Goal: Complete application form

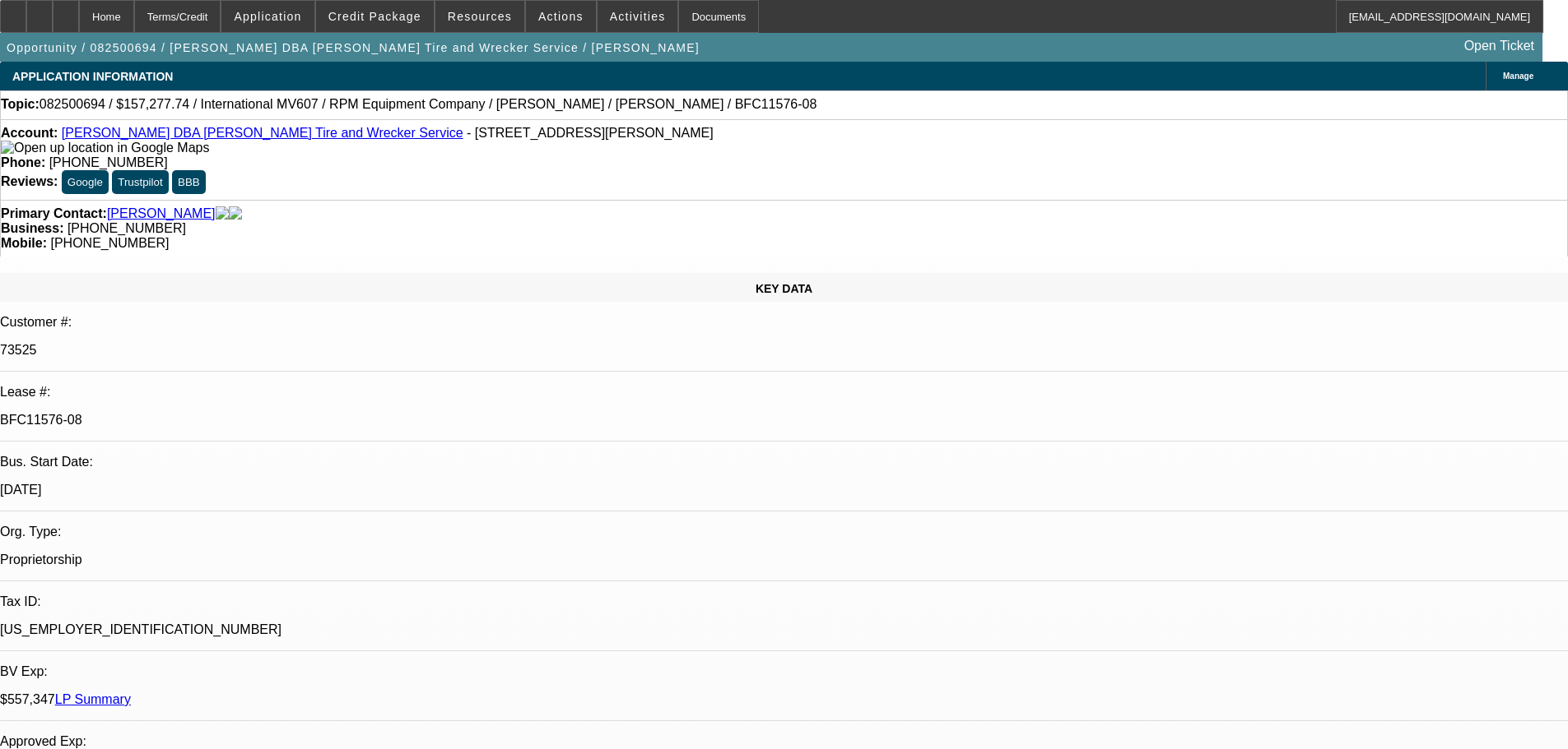
select select "0"
select select "2"
select select "0"
select select "6"
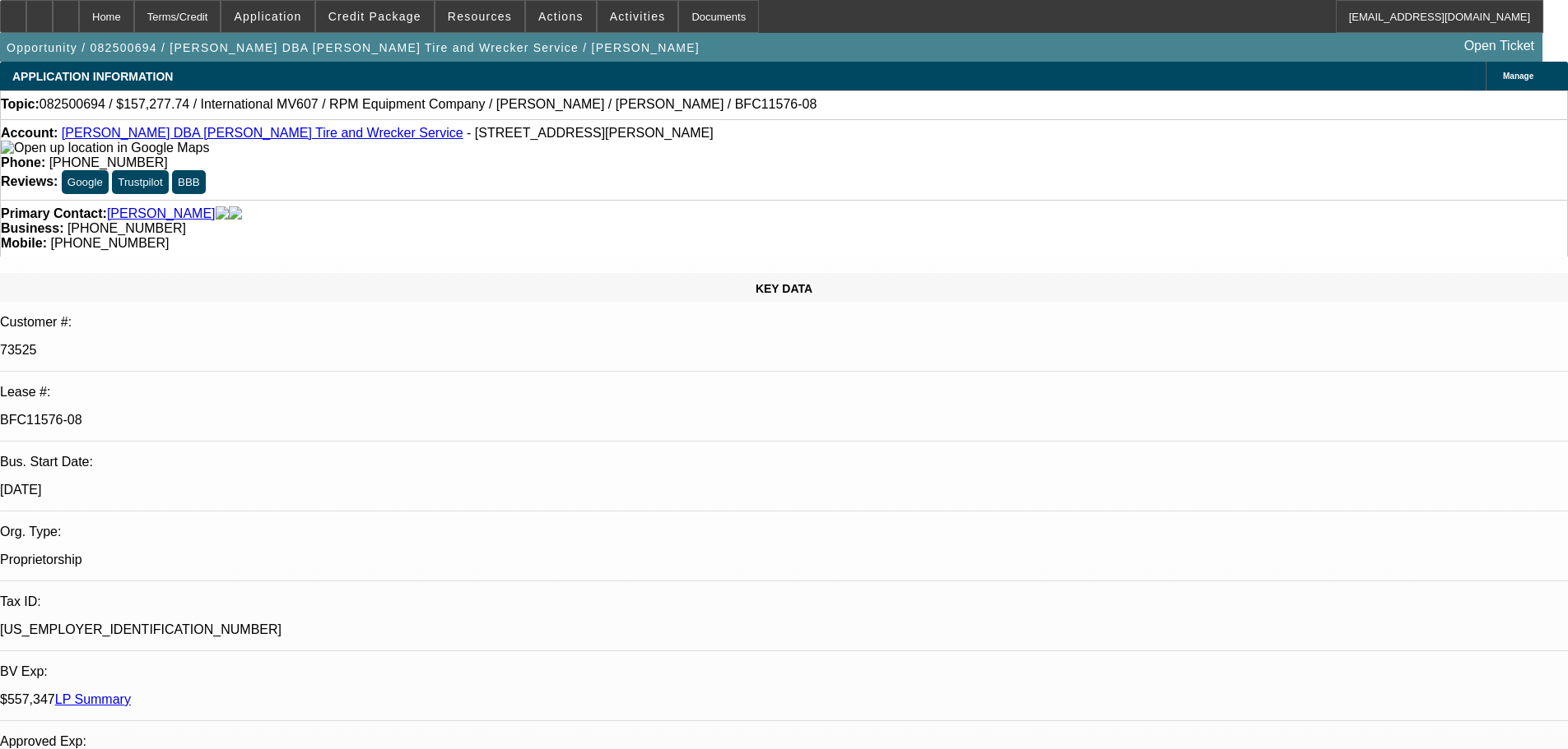
select select "0"
select select "2"
select select "0"
select select "6"
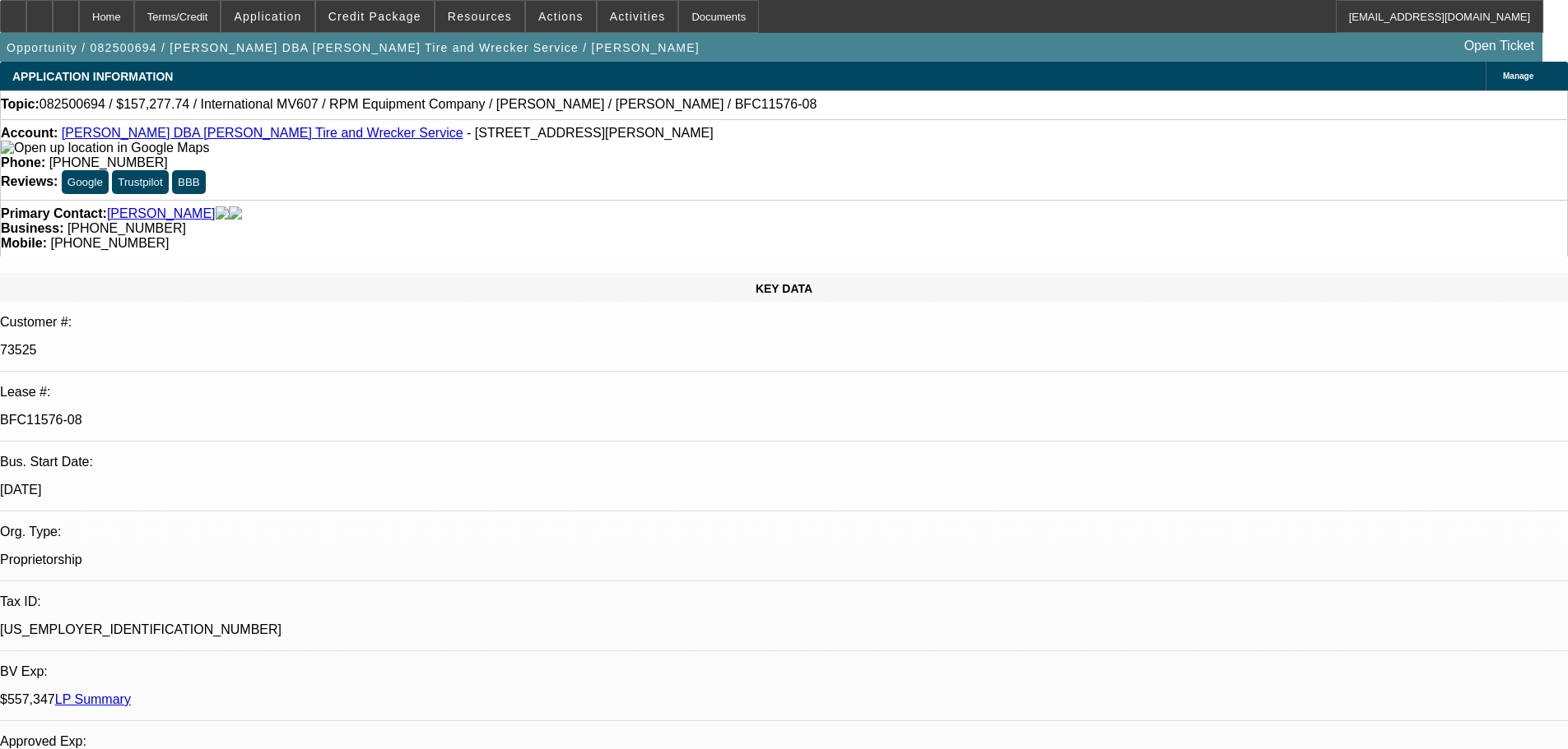
select select "0"
select select "2"
select select "0"
select select "6"
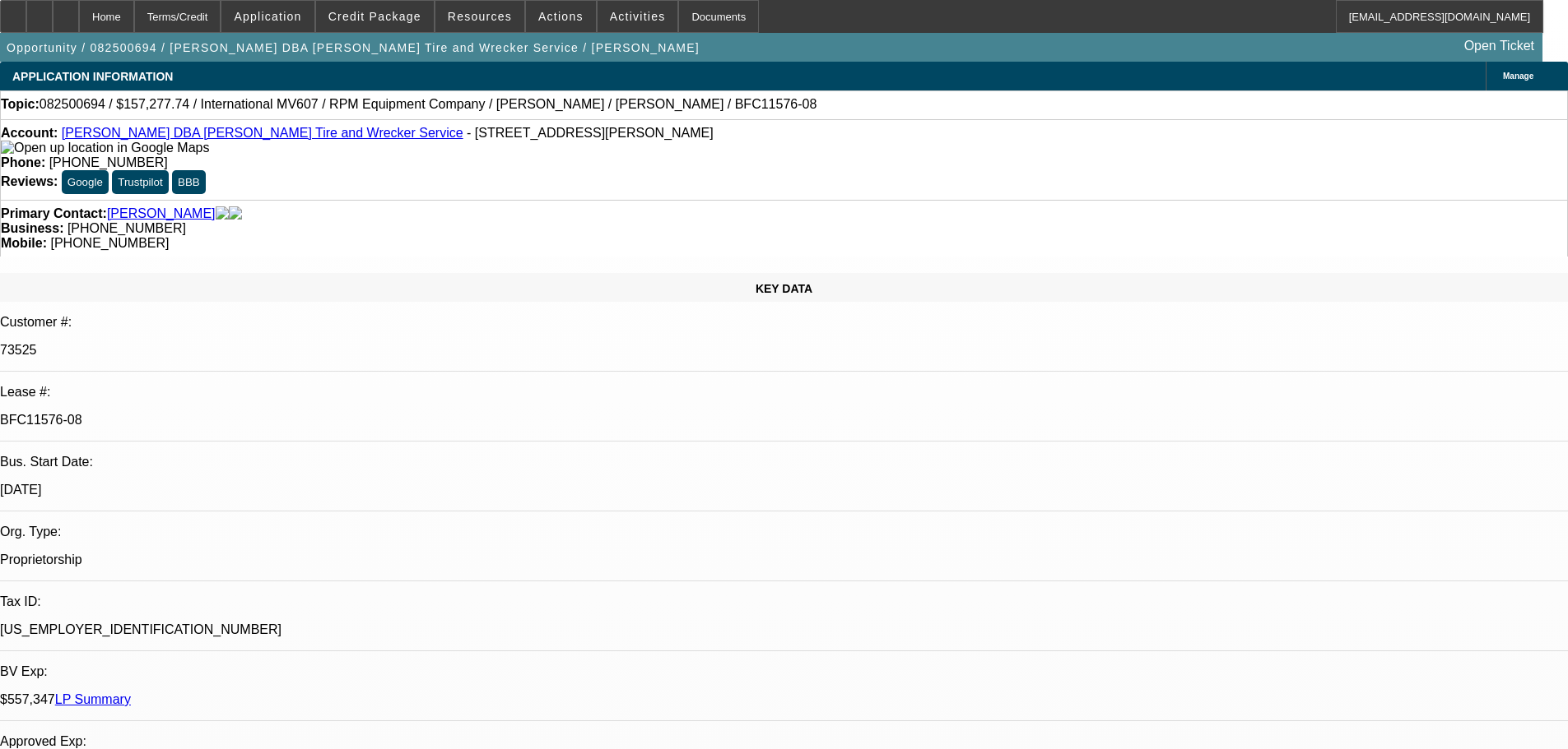
select select "0"
select select "2"
select select "0.1"
select select "4"
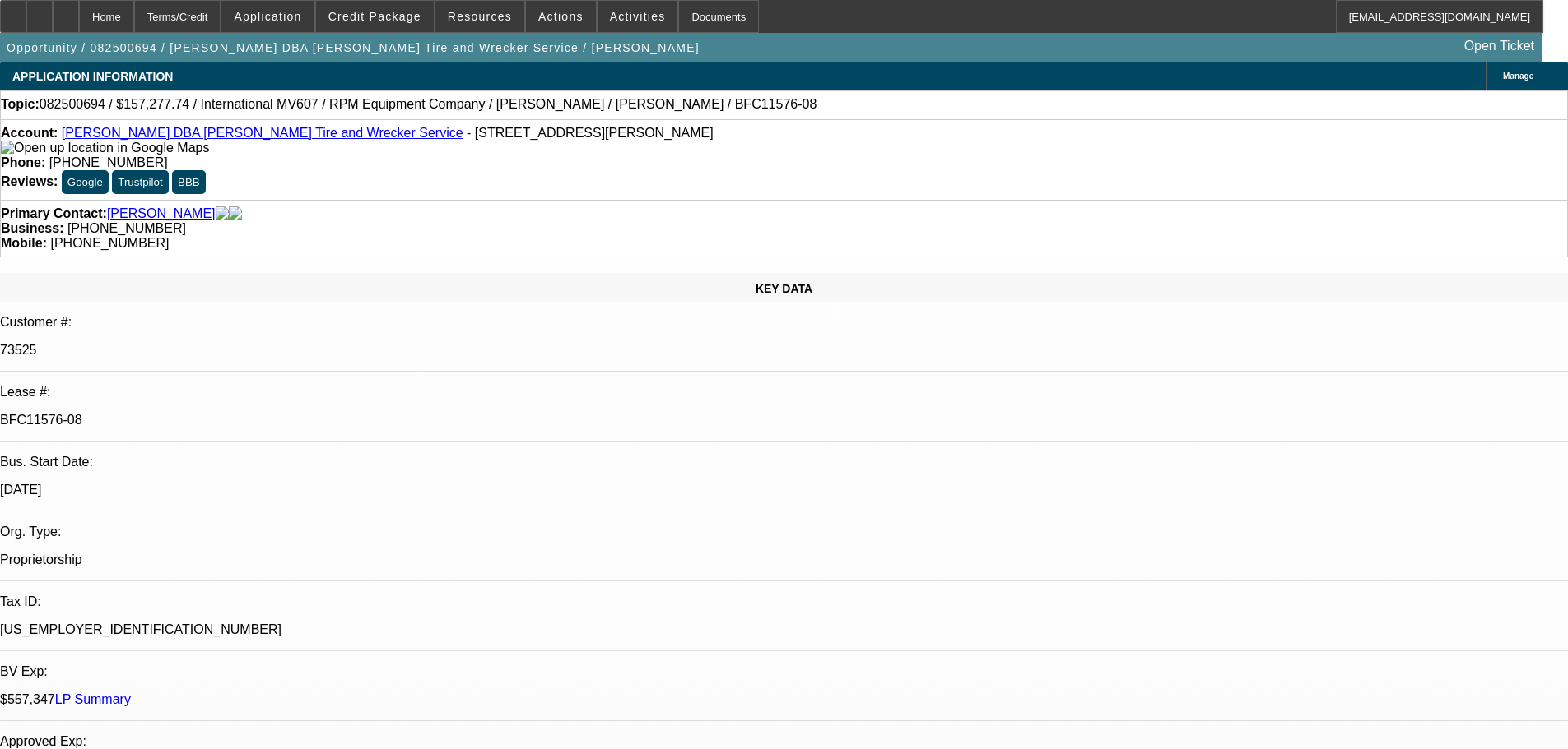
click at [232, 137] on link "[PERSON_NAME] DBA [PERSON_NAME] Tire and Wrecker Service" at bounding box center [263, 132] width 402 height 14
click at [273, 20] on span at bounding box center [266, 16] width 92 height 40
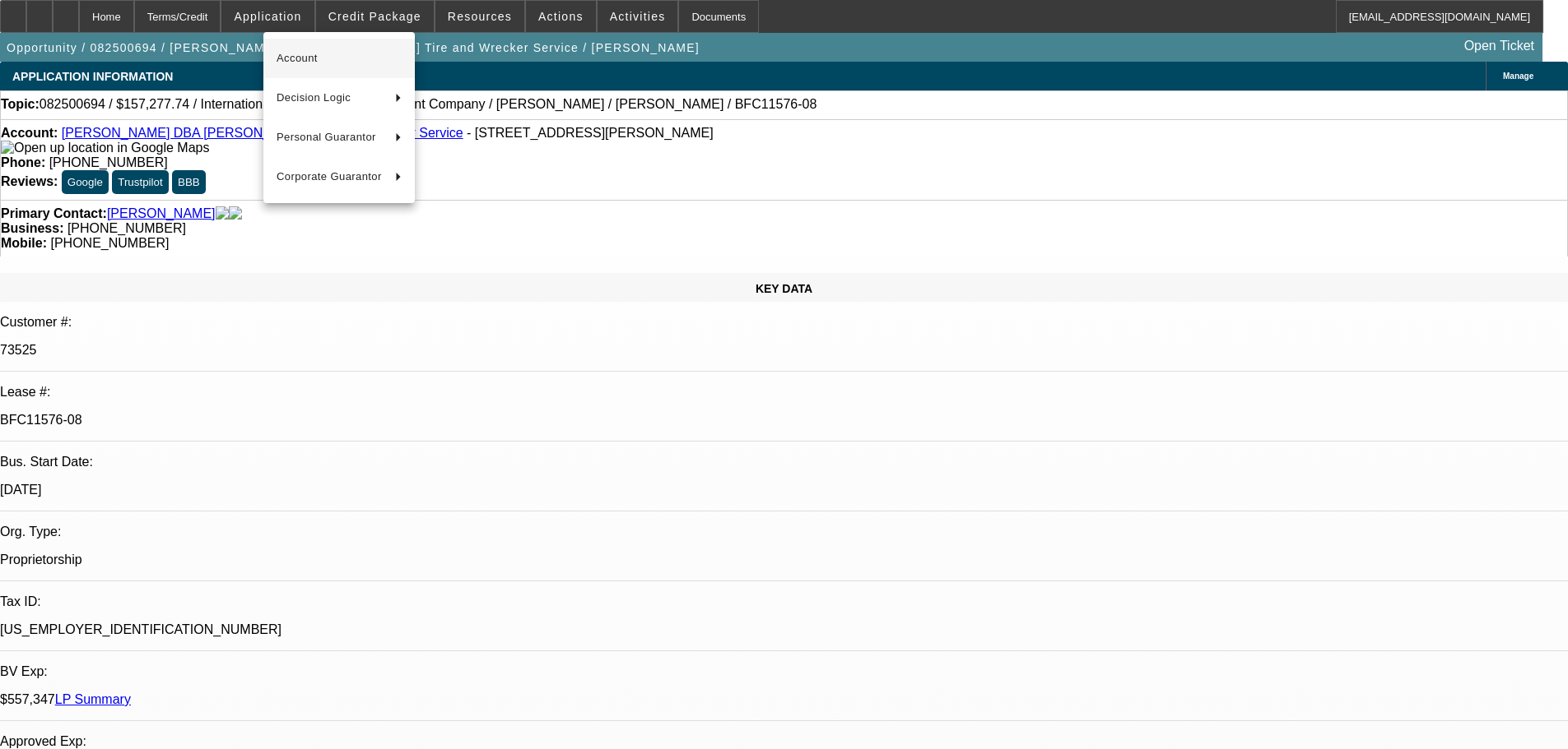
click at [304, 56] on span "Account" at bounding box center [339, 58] width 126 height 19
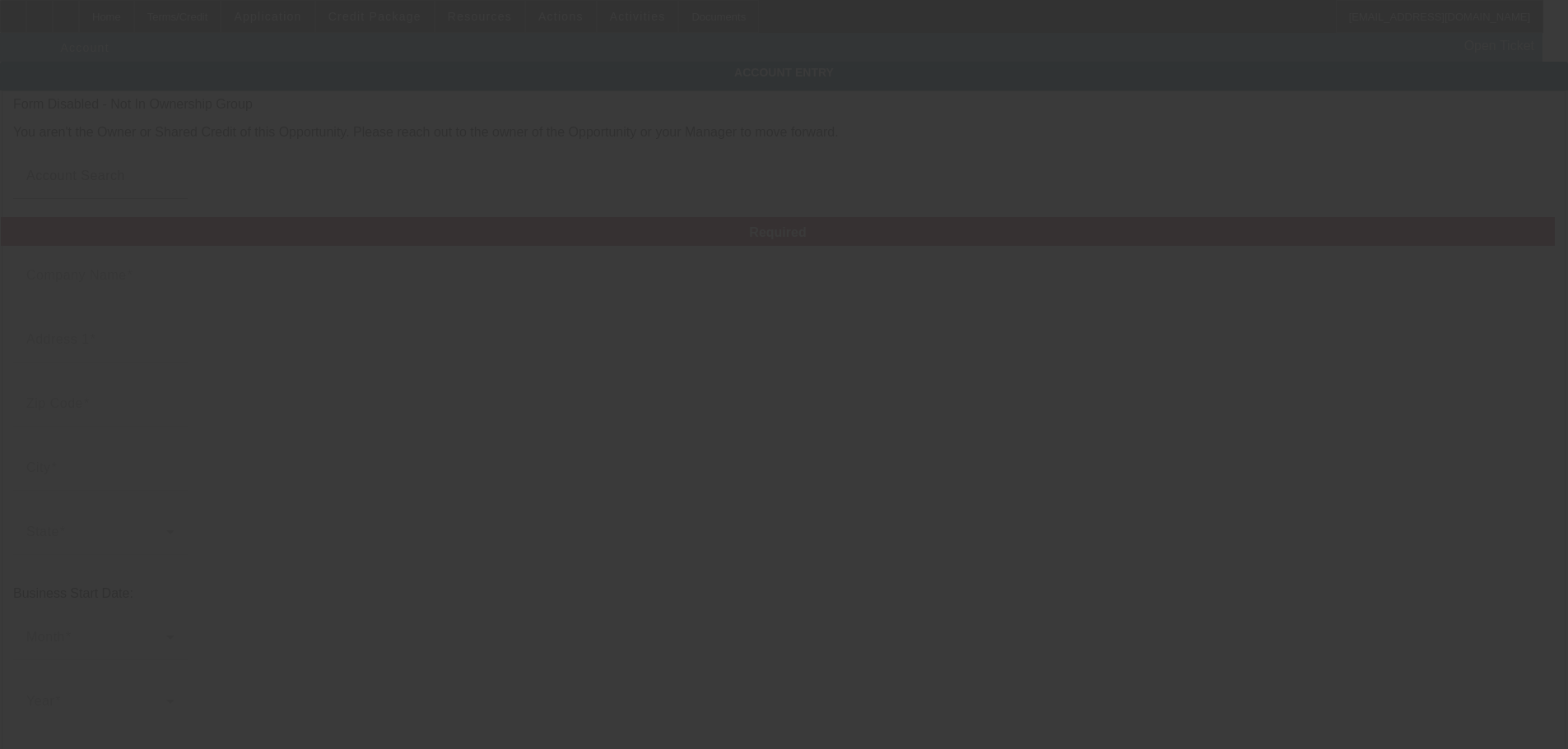
type input "[PERSON_NAME]"
type input "[STREET_ADDRESS][PERSON_NAME]"
type input "78852"
type input "Eagle Pass"
type input "[PHONE_NUMBER]"
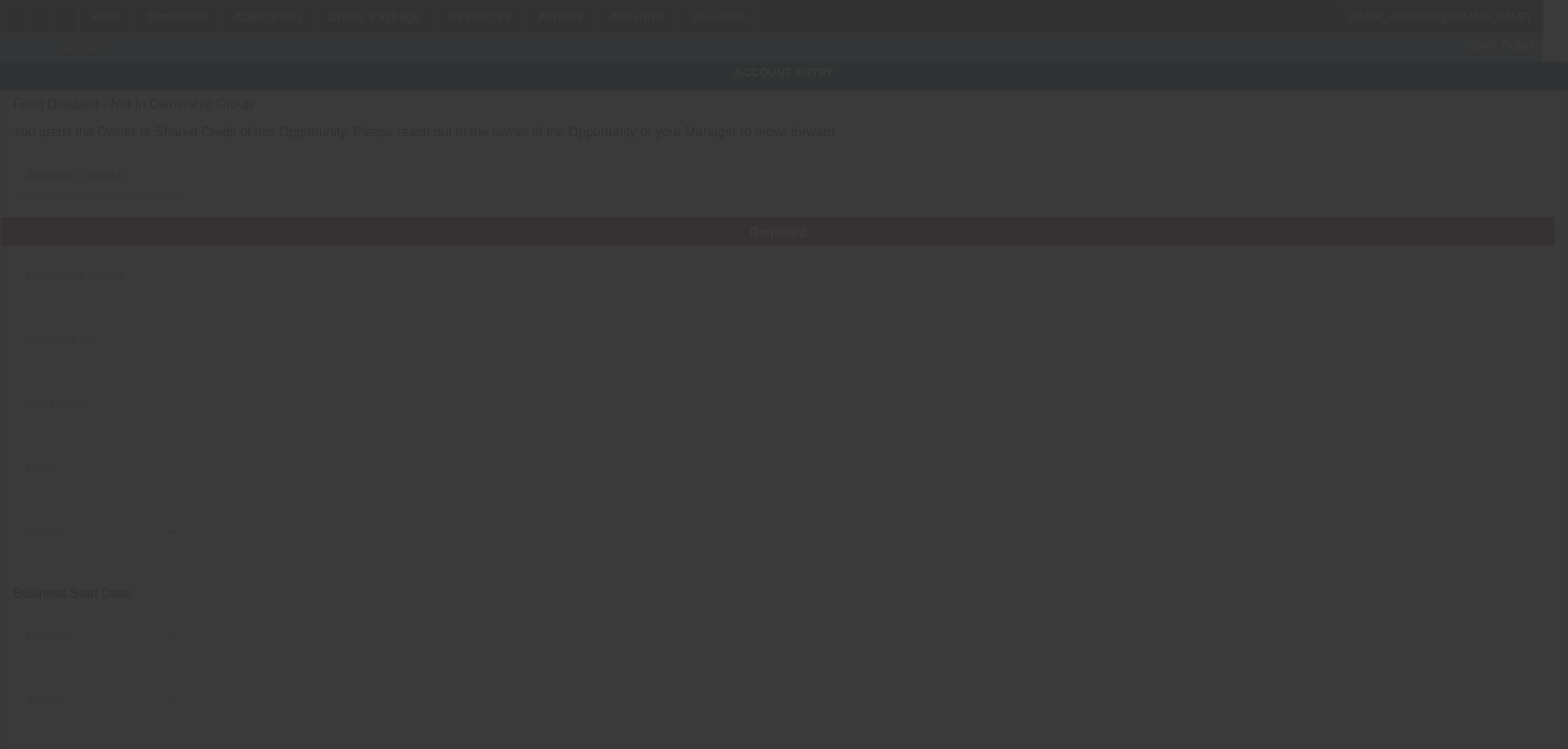
type input "[PERSON_NAME] Tire and Wrecker Service"
type input "[EMAIL_ADDRESS][DOMAIN_NAME]"
type input "Maverick"
type input "[US_EMPLOYER_IDENTIFICATION_NUMBER]"
type input "[URL][PERSON_NAME][DOMAIN_NAME]"
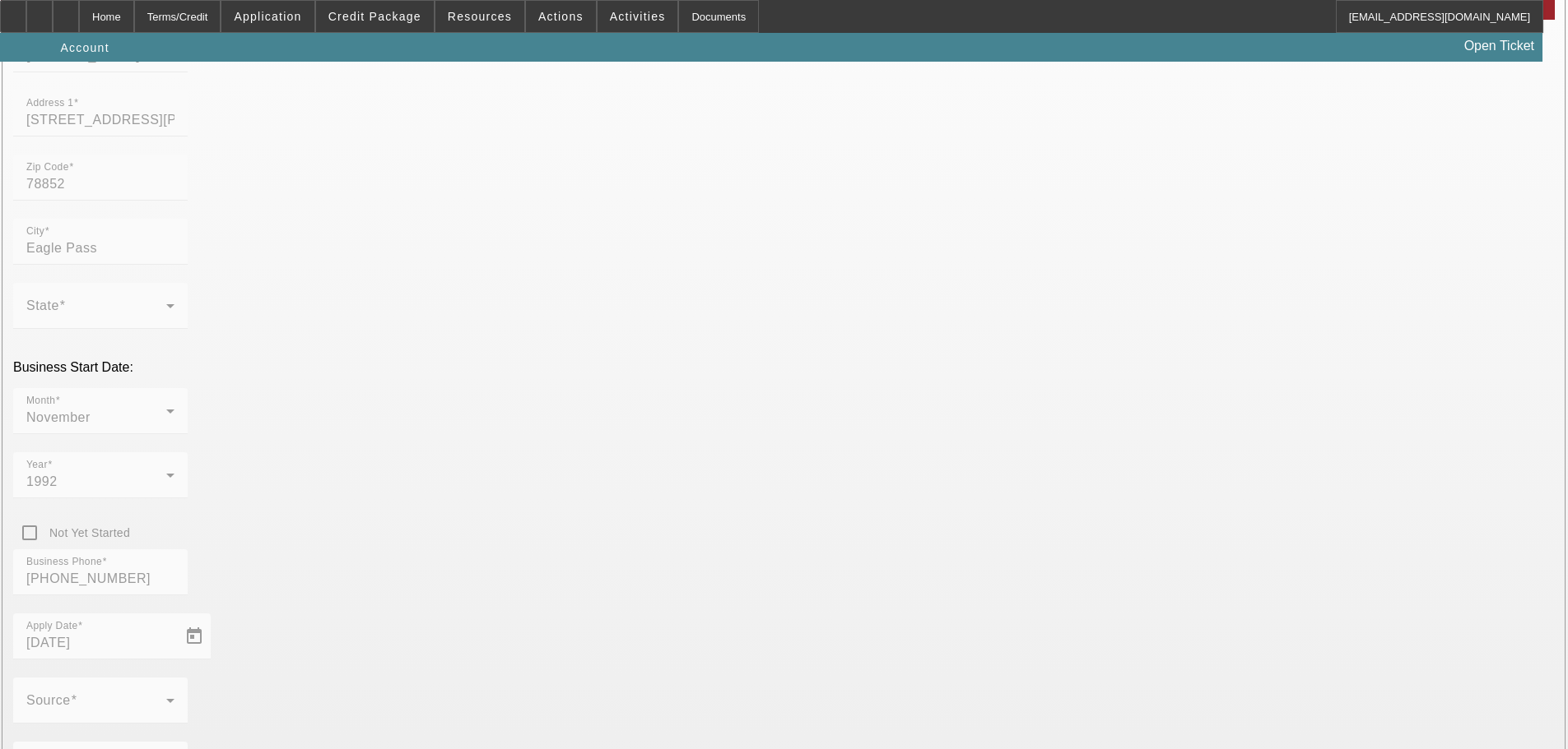
scroll to position [198, 0]
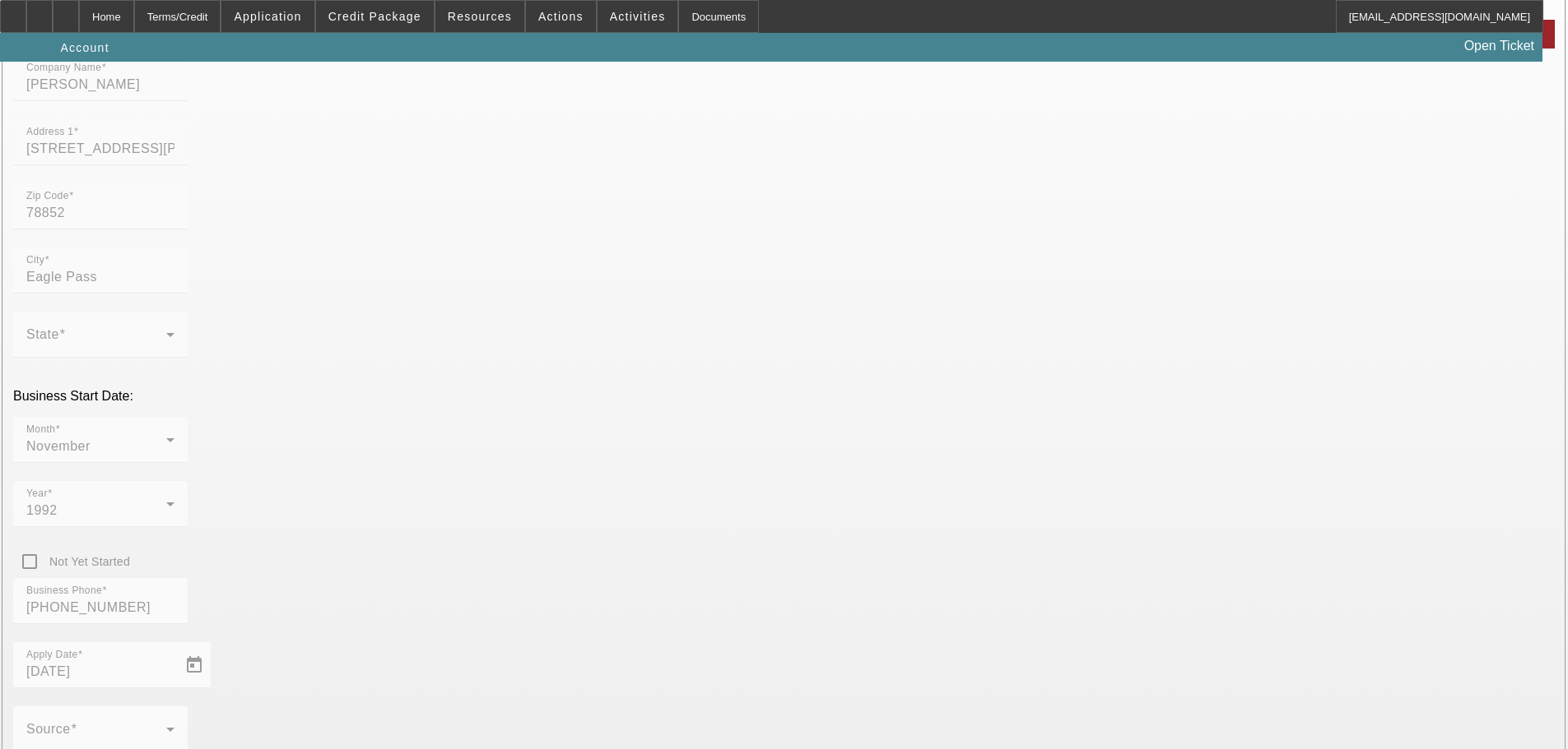
type input "[DATE]"
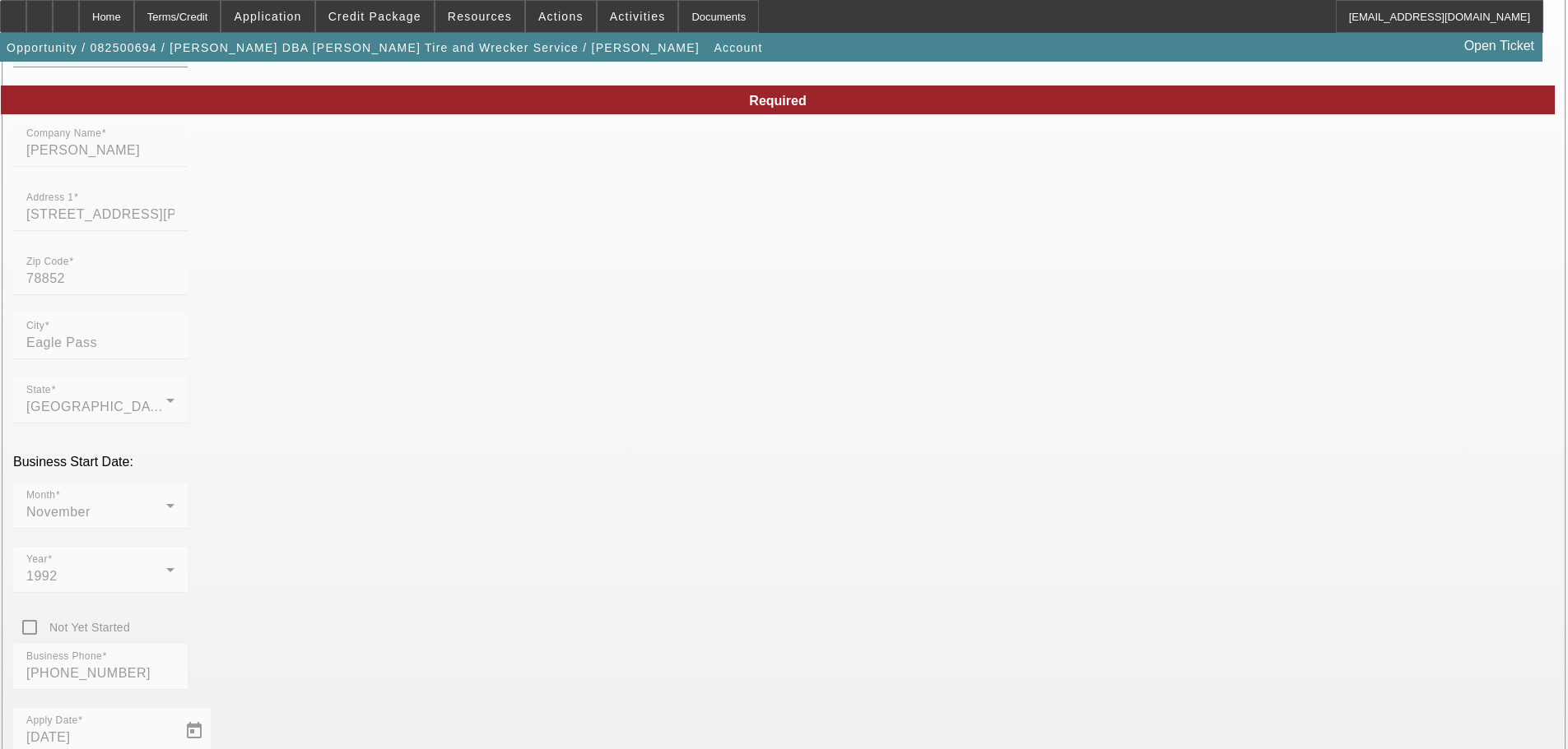
scroll to position [280, 0]
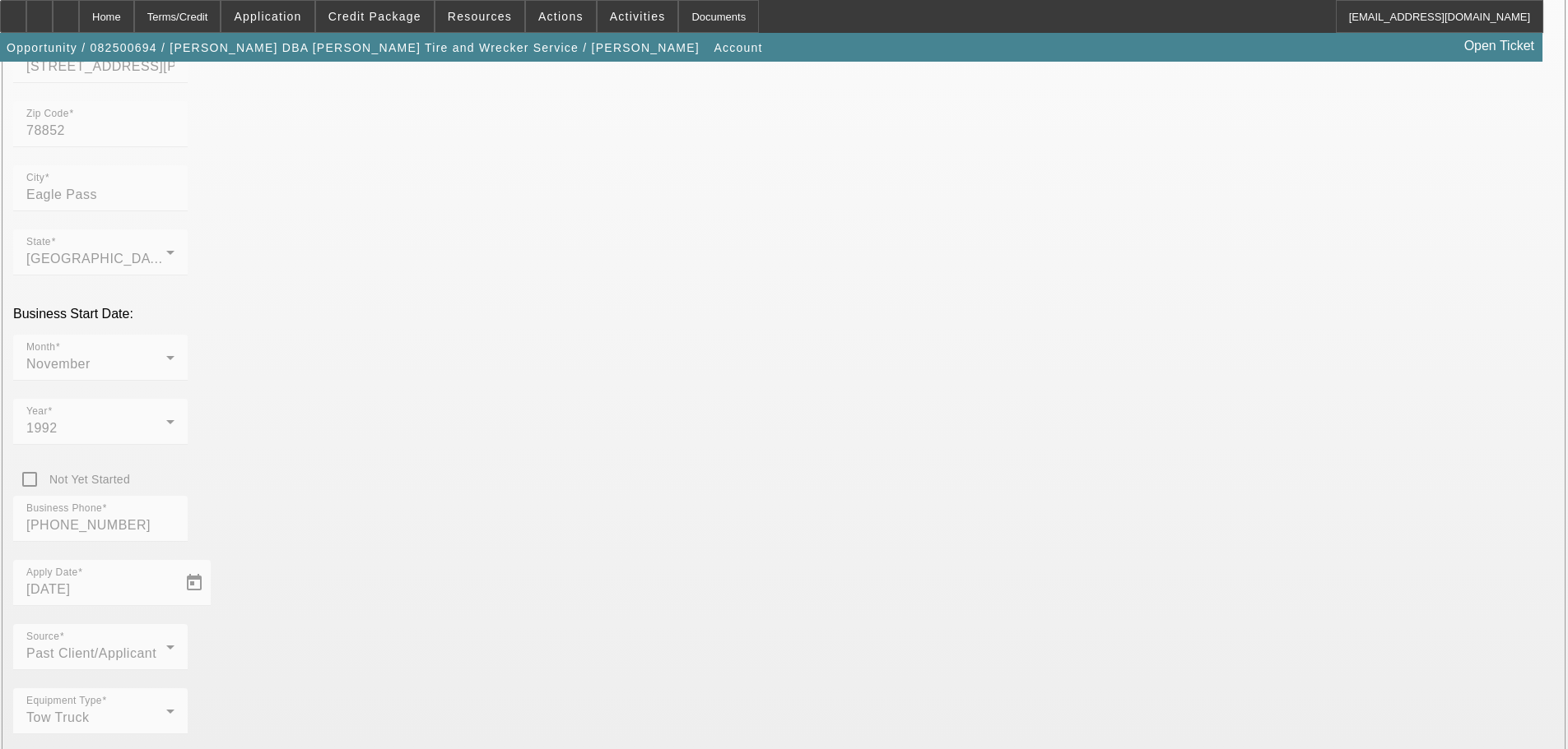
click at [715, 496] on div "Business Phone [PHONE_NUMBER]" at bounding box center [784, 528] width 1541 height 64
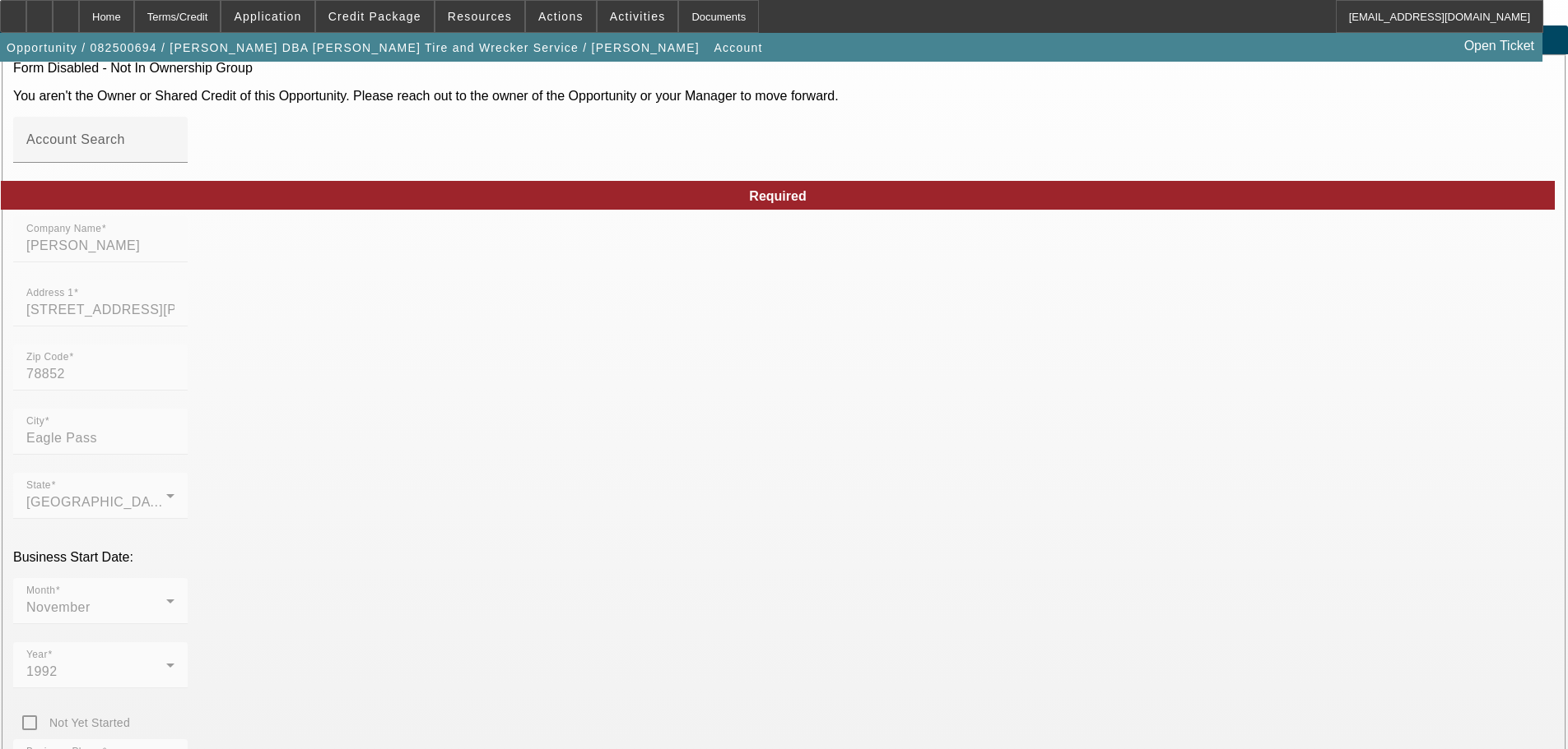
scroll to position [33, 0]
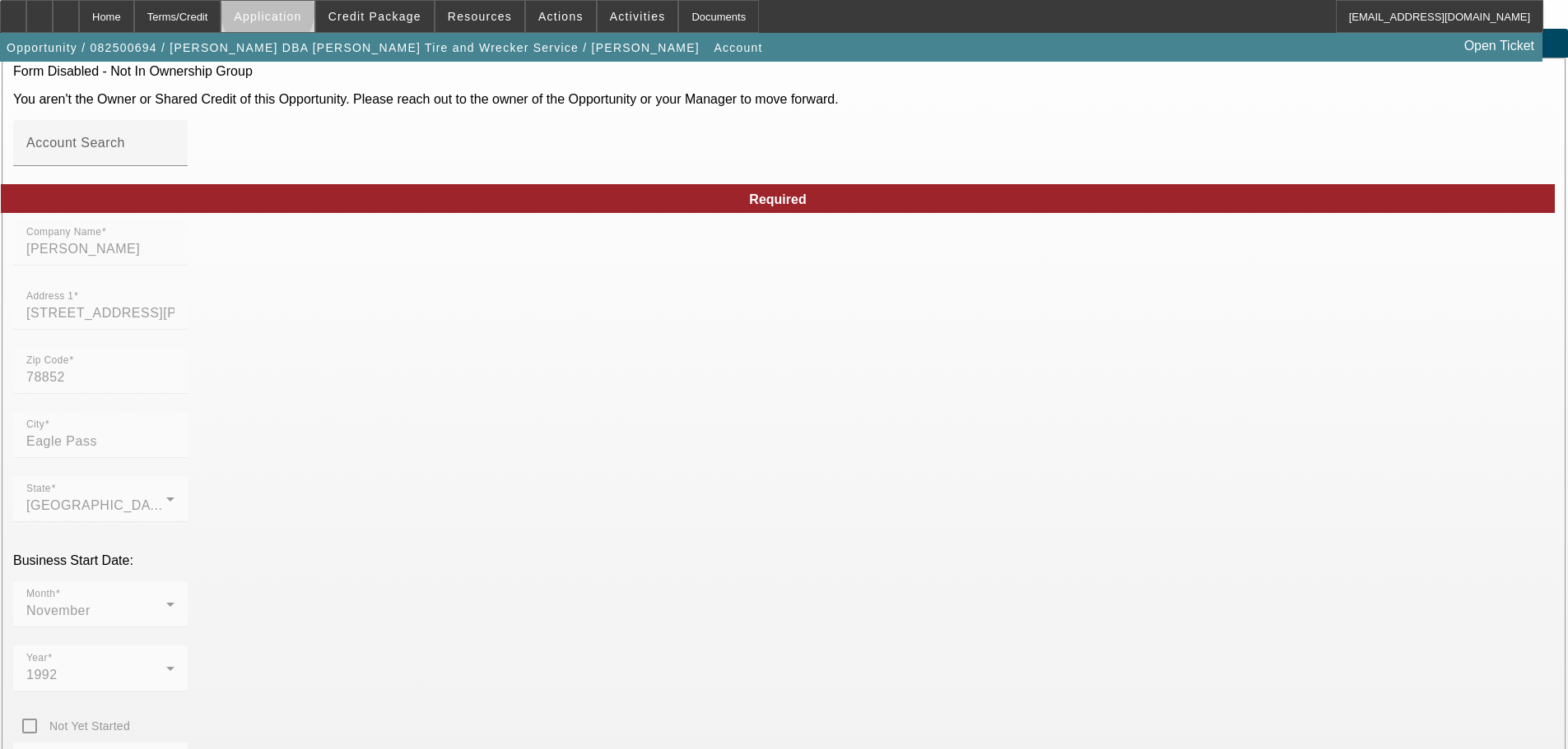
click at [301, 14] on span "Application" at bounding box center [267, 16] width 68 height 14
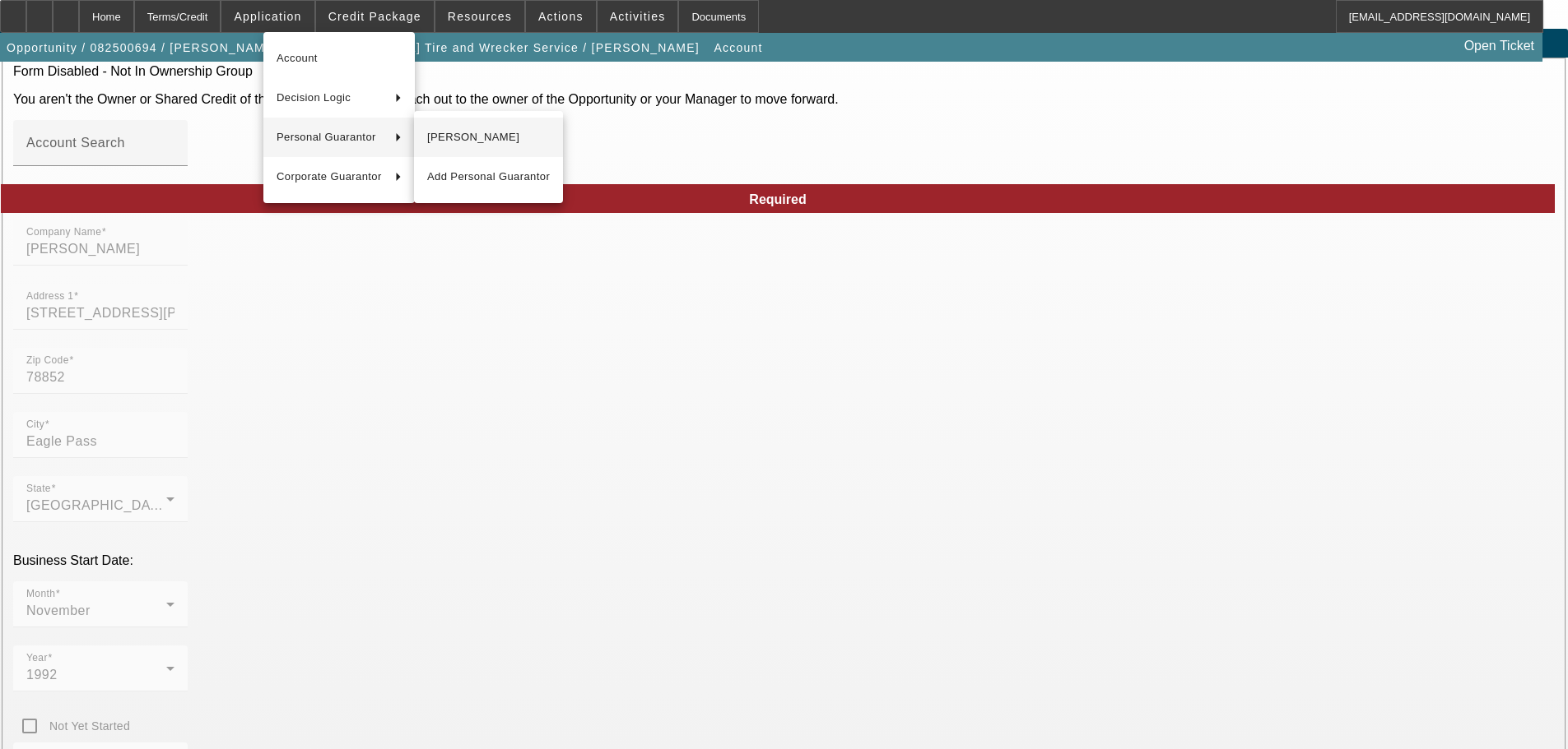
click at [452, 136] on span "[PERSON_NAME]" at bounding box center [488, 137] width 123 height 19
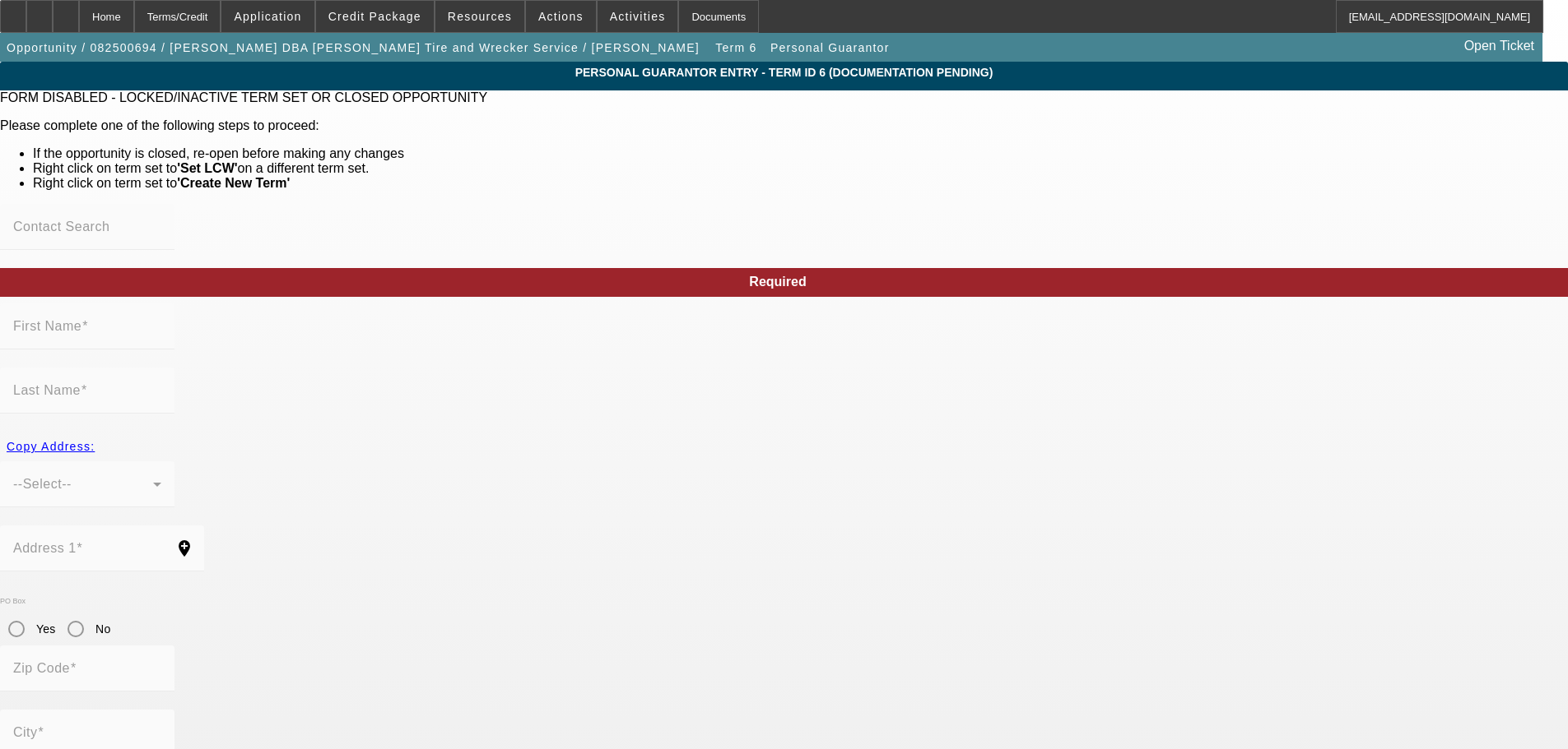
type input "[PERSON_NAME]"
type input "[STREET_ADDRESS][PERSON_NAME]"
radio input "true"
type input "78852"
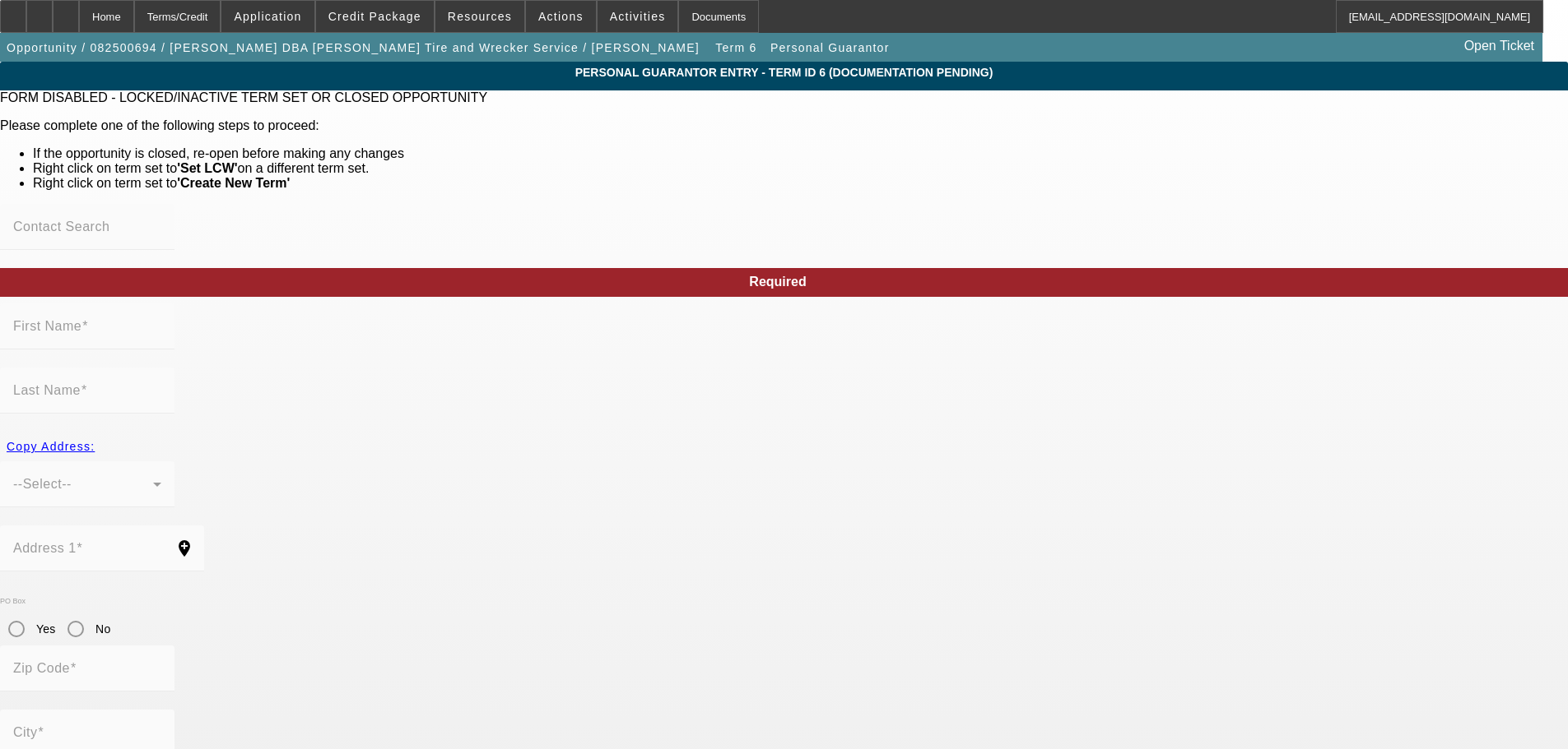
type input "Eagle Pass"
type input "[PHONE_NUMBER]"
type input "100"
type input "457-37-7446"
type input "[EMAIL_ADDRESS][DOMAIN_NAME]"
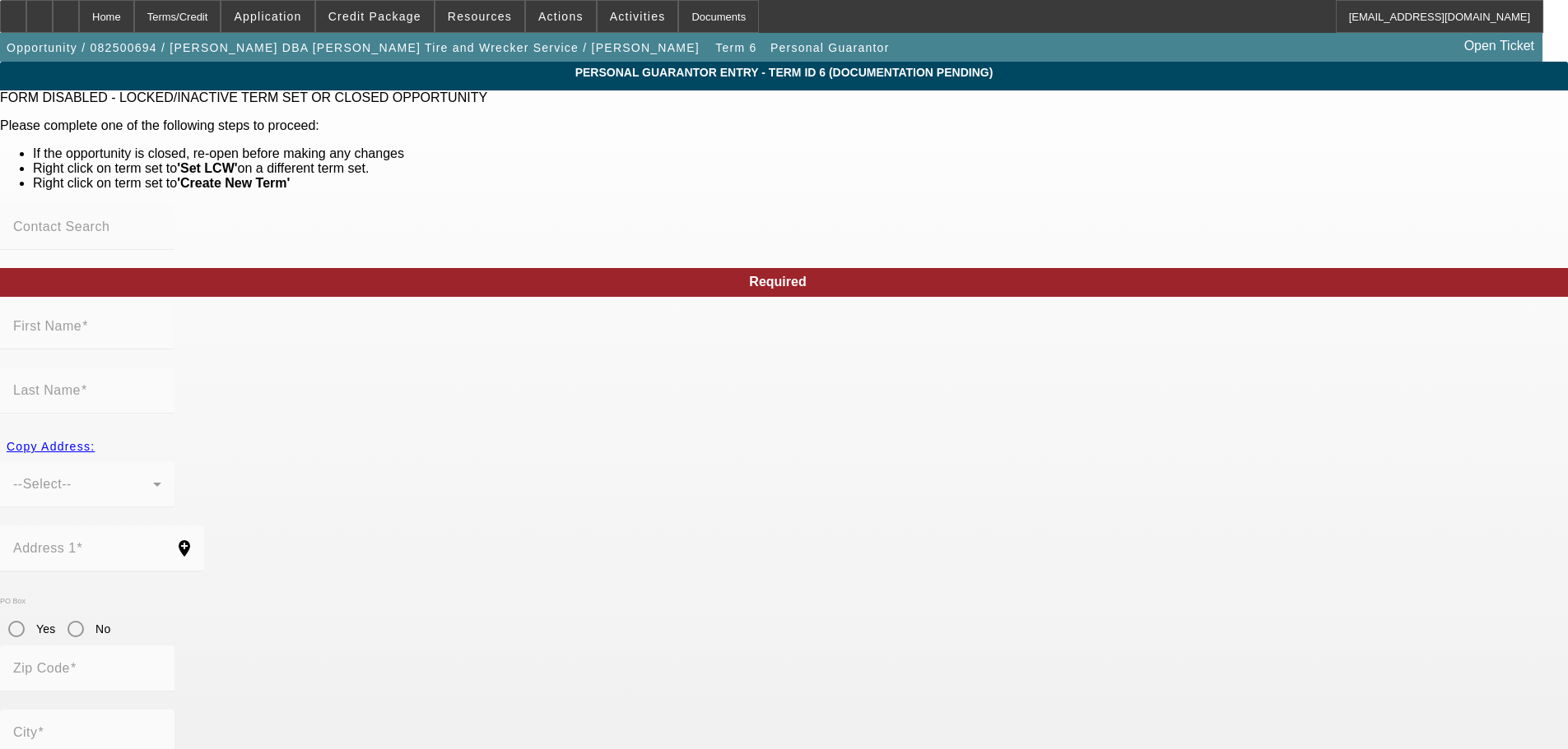
type input "[PHONE_NUMBER]"
type input "$0.00"
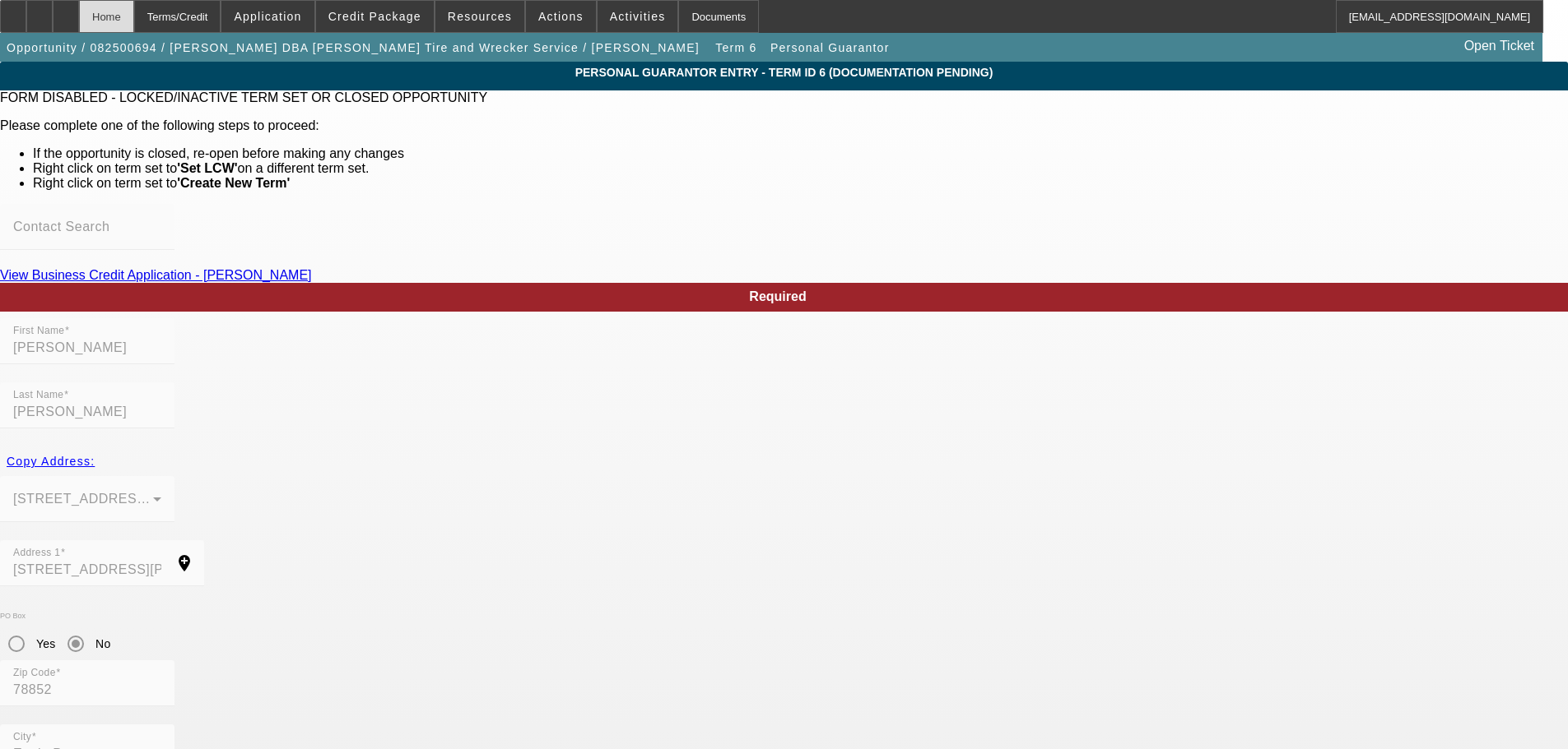
click at [134, 14] on div "Home" at bounding box center [106, 16] width 55 height 33
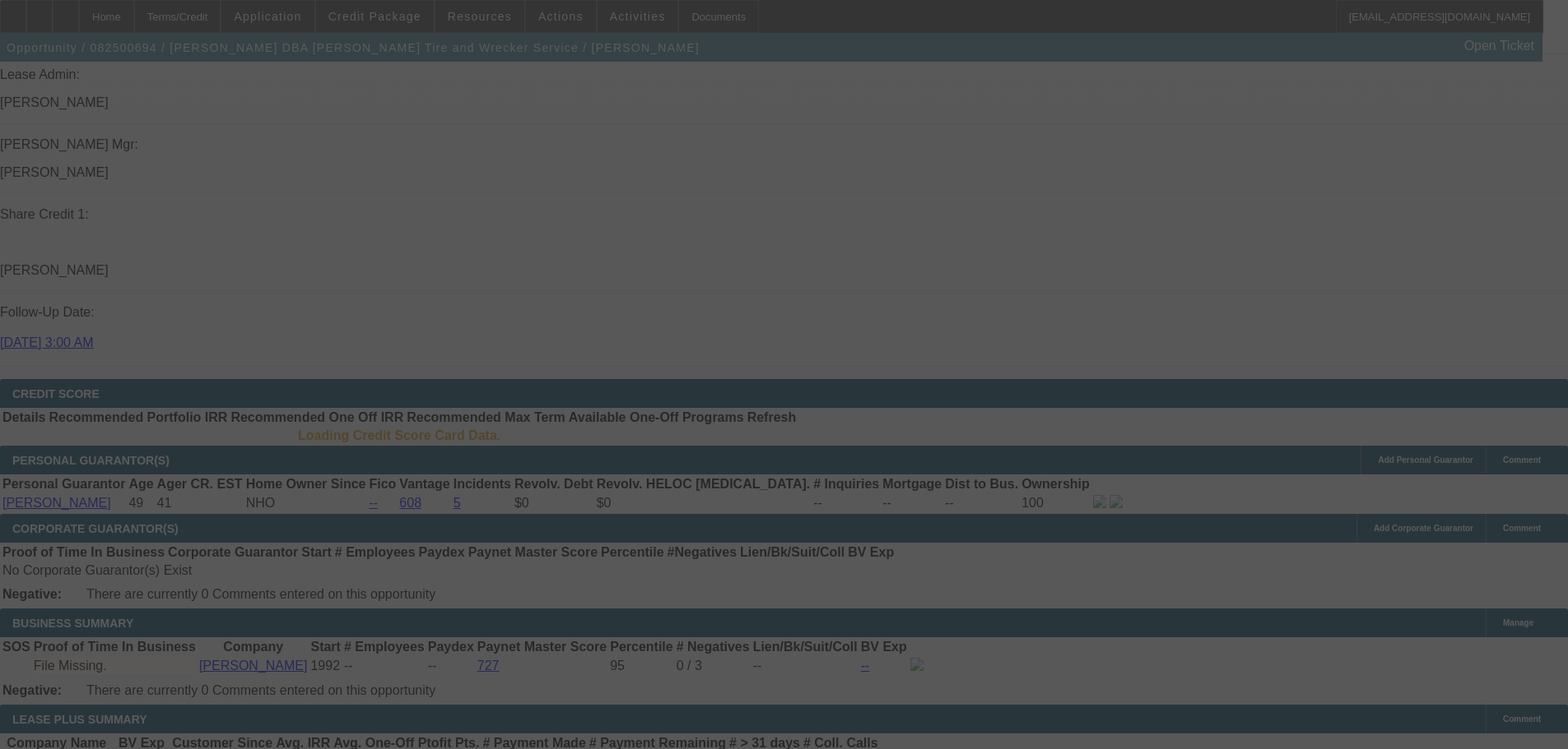
scroll to position [2188, 0]
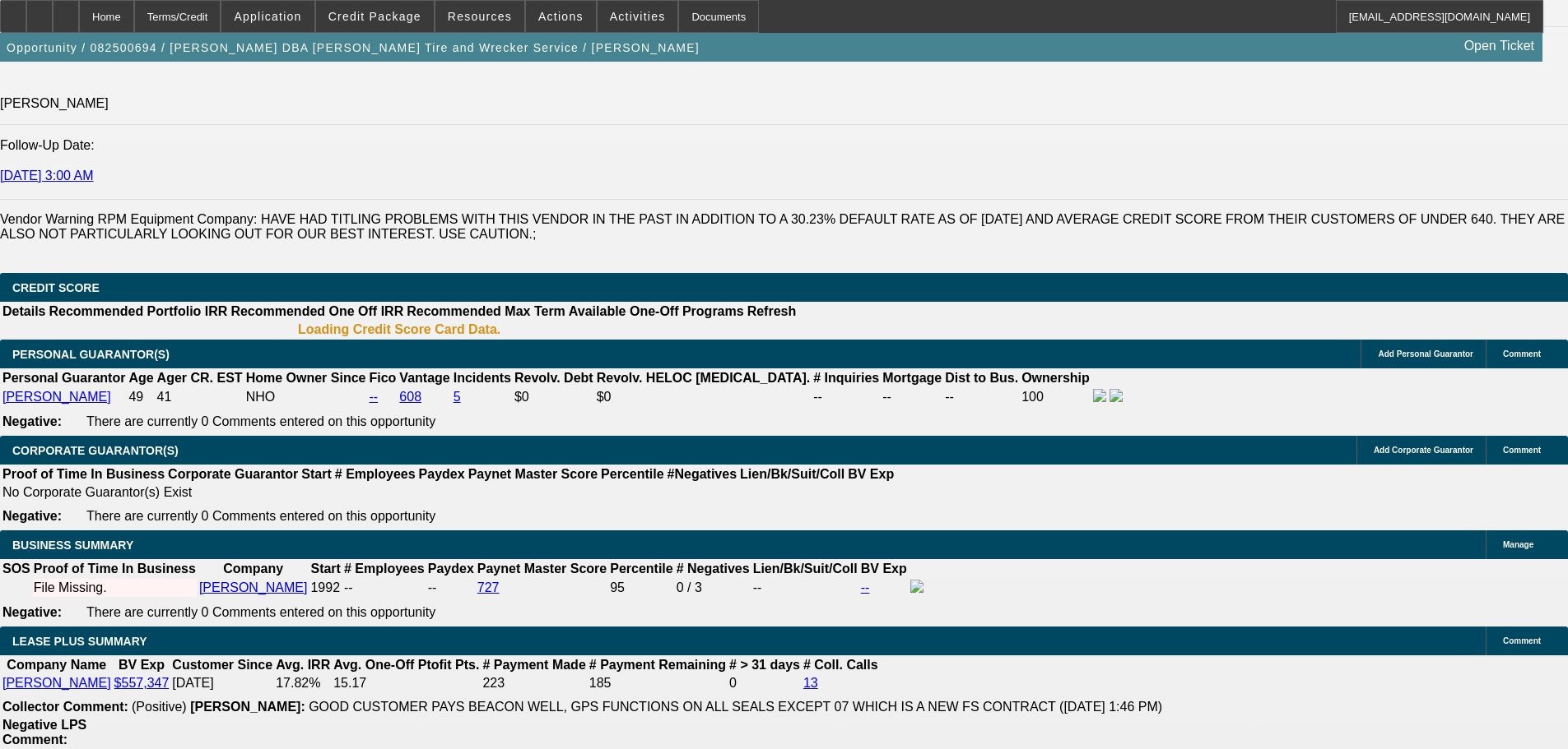
select select "0"
select select "2"
select select "0"
select select "6"
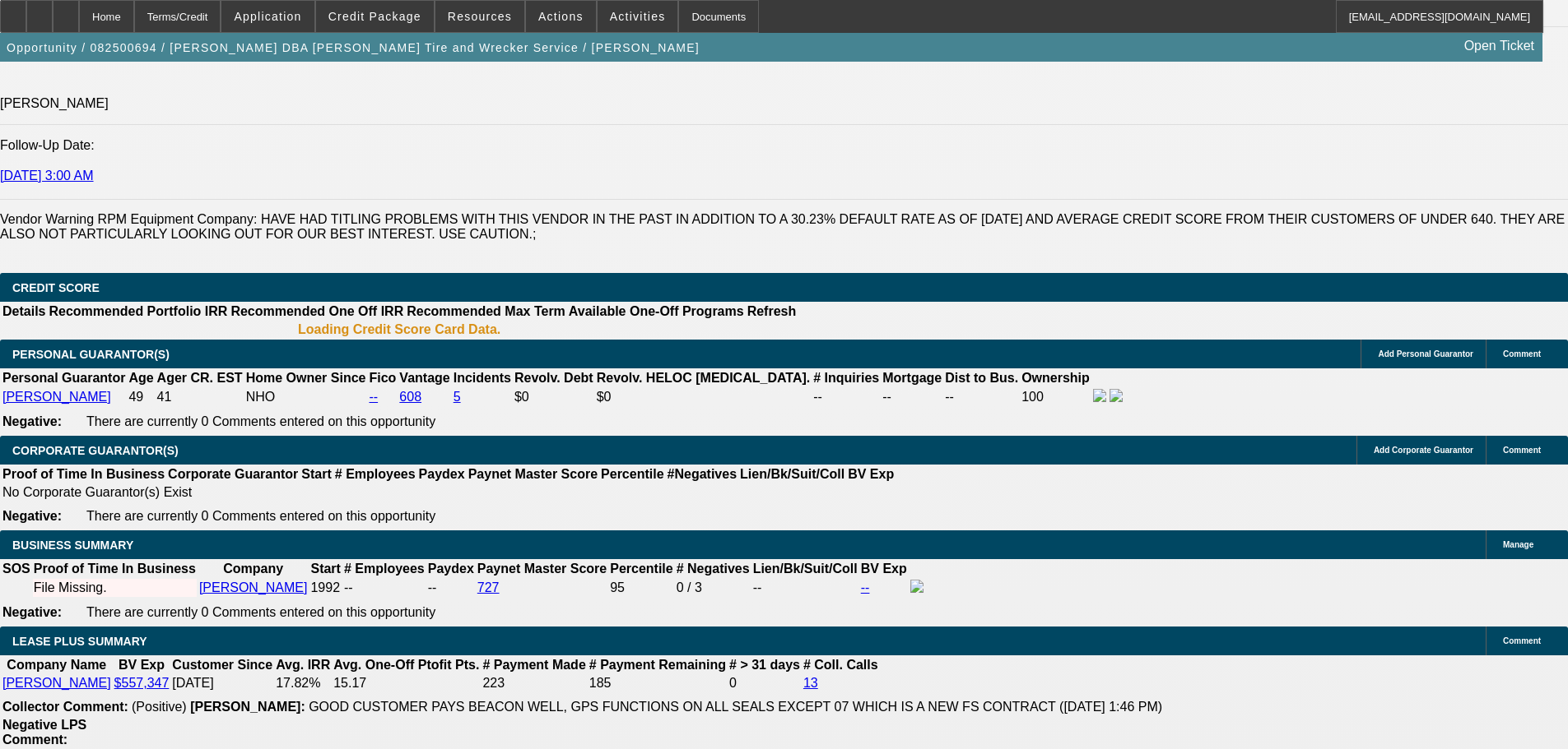
select select "0"
select select "2"
select select "0"
select select "6"
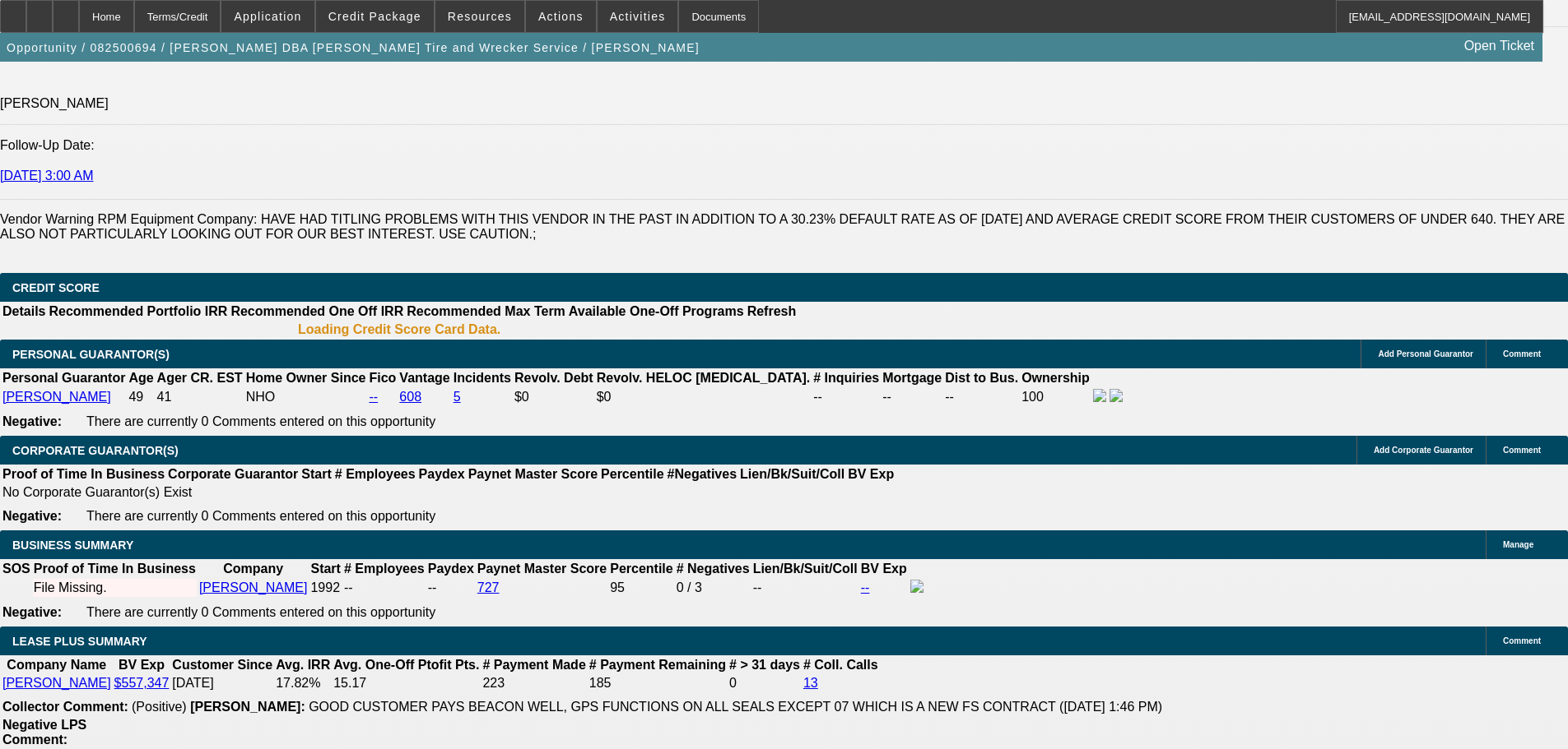
select select "0"
select select "2"
select select "0"
select select "6"
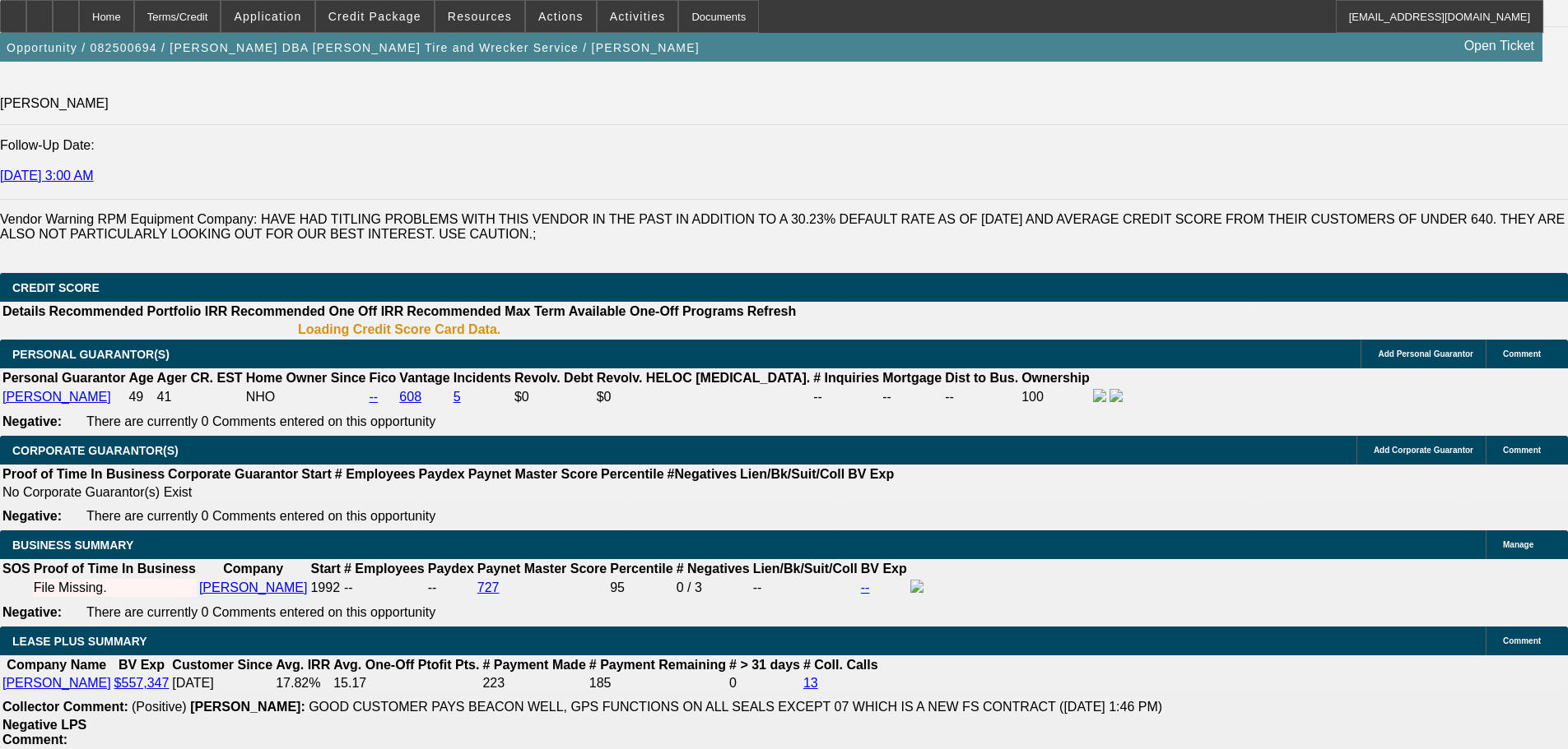
select select "0"
select select "2"
select select "0.1"
select select "4"
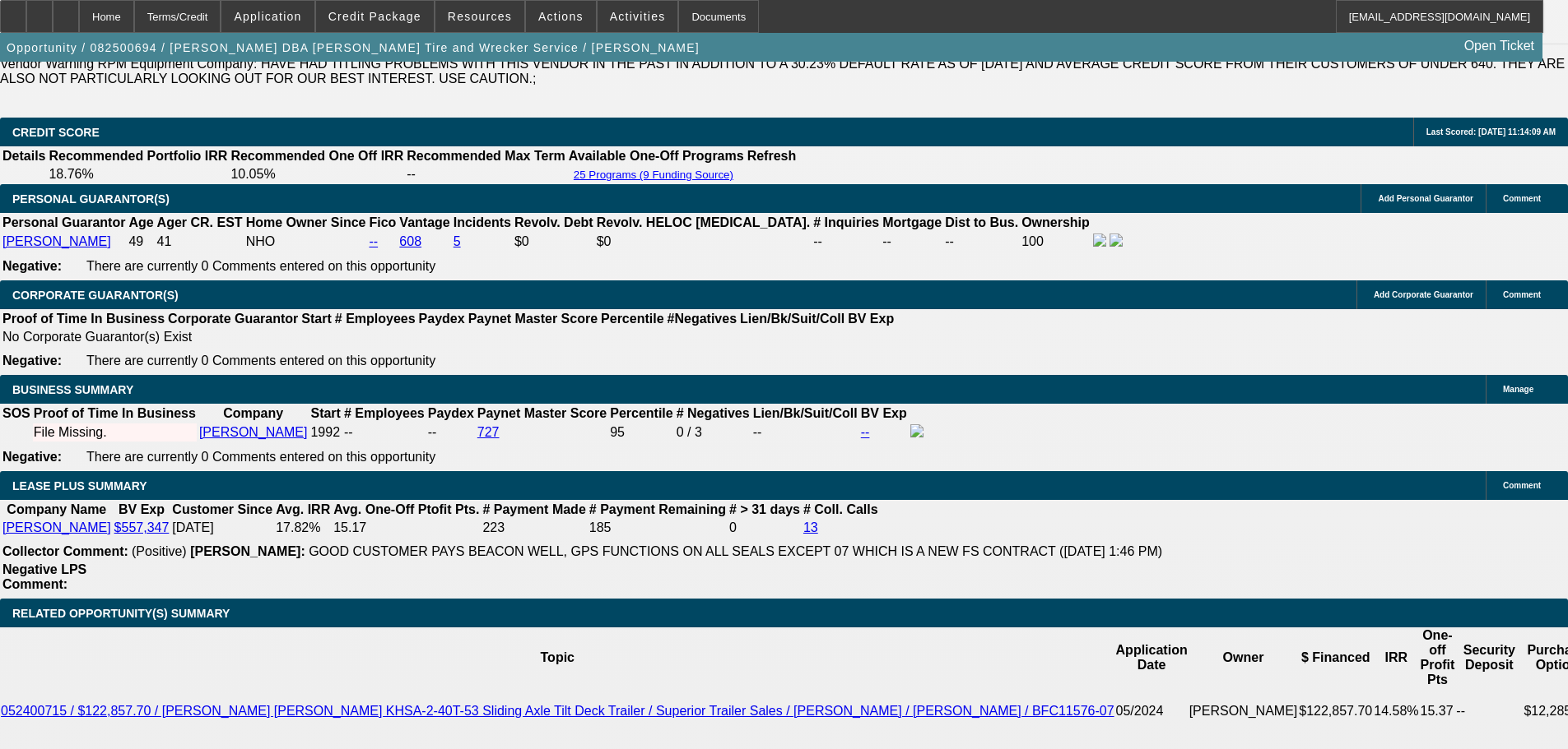
scroll to position [2488, 0]
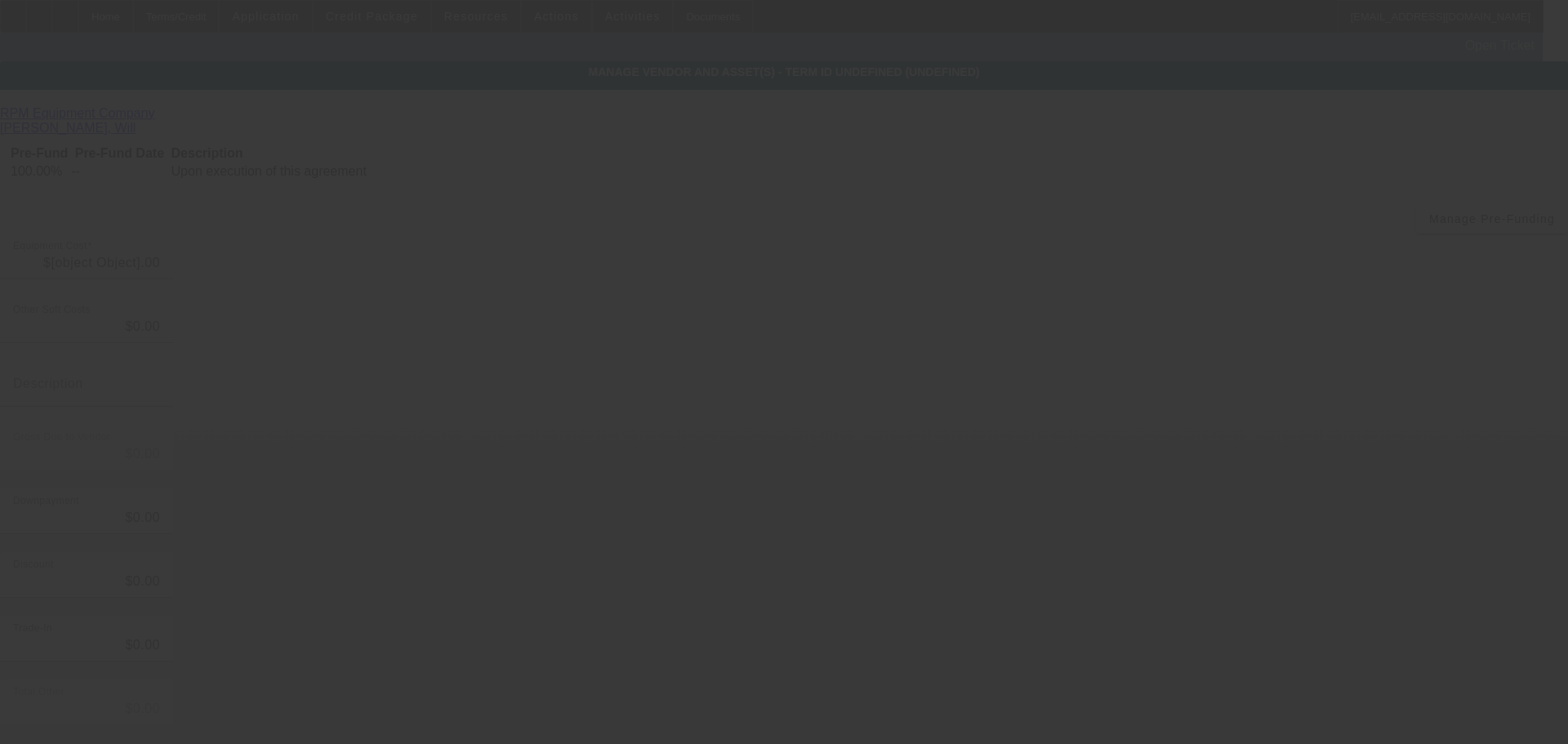
type input "$157,277.74"
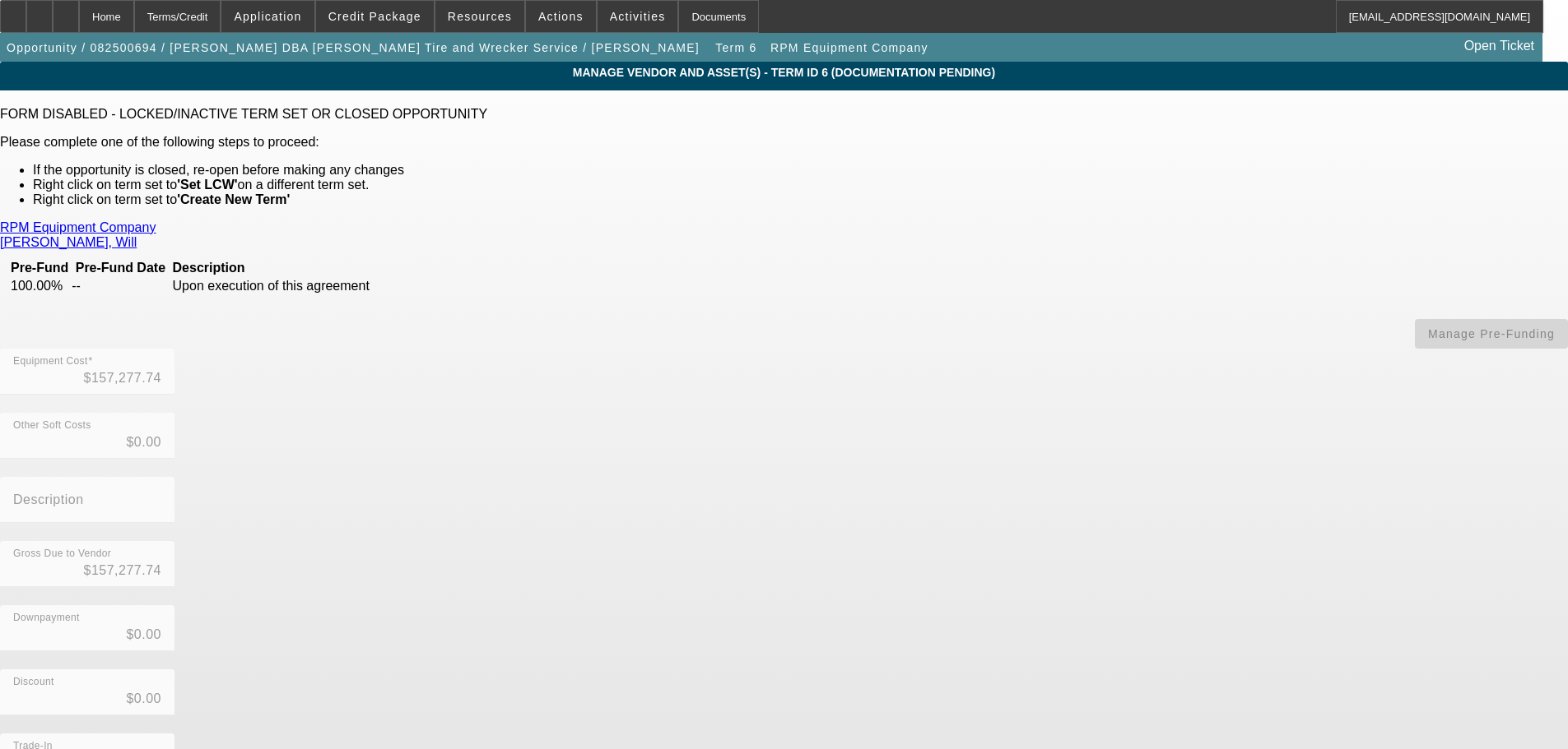
click at [1051, 348] on div "Equipment Cost $157,277.74" at bounding box center [784, 380] width 1568 height 64
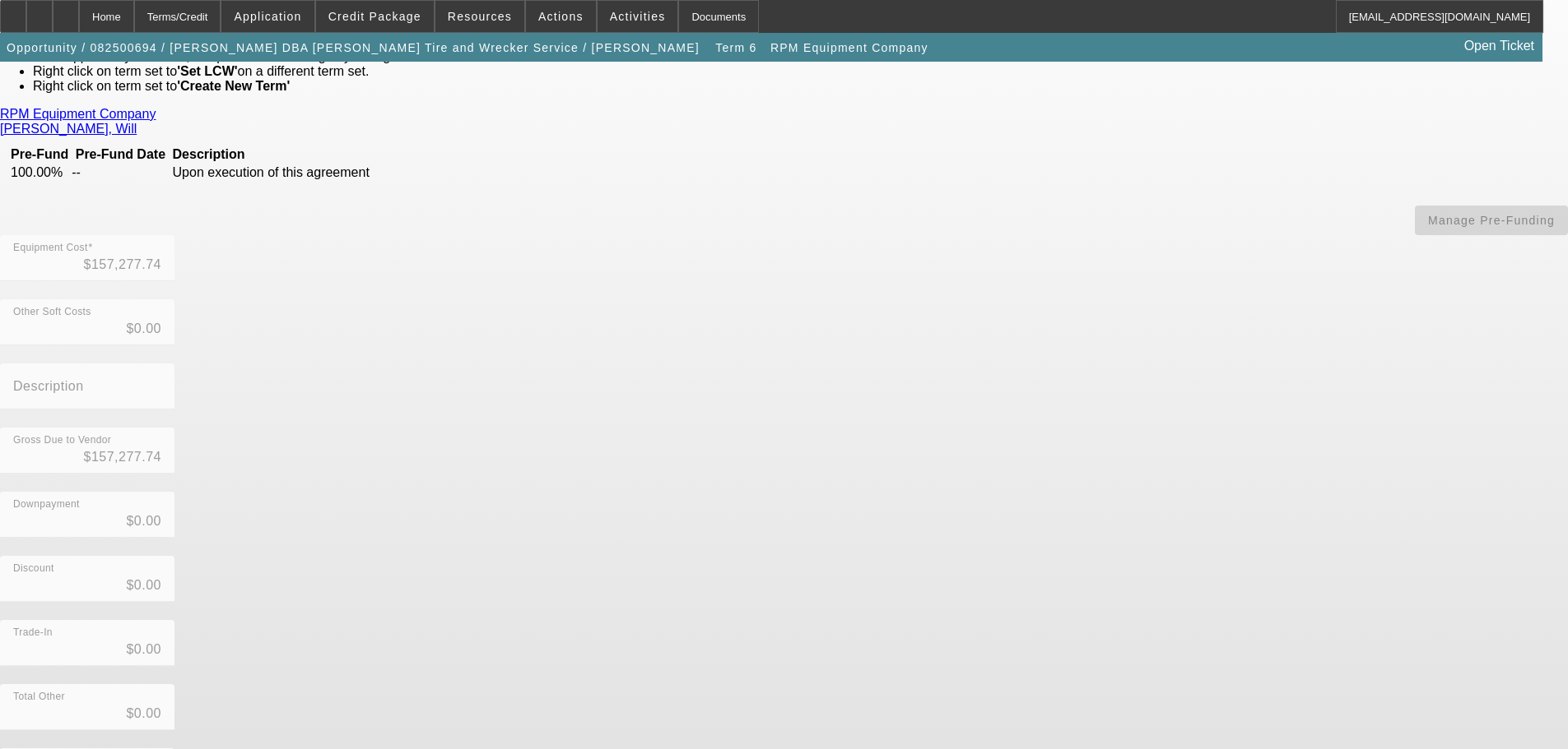
scroll to position [131, 0]
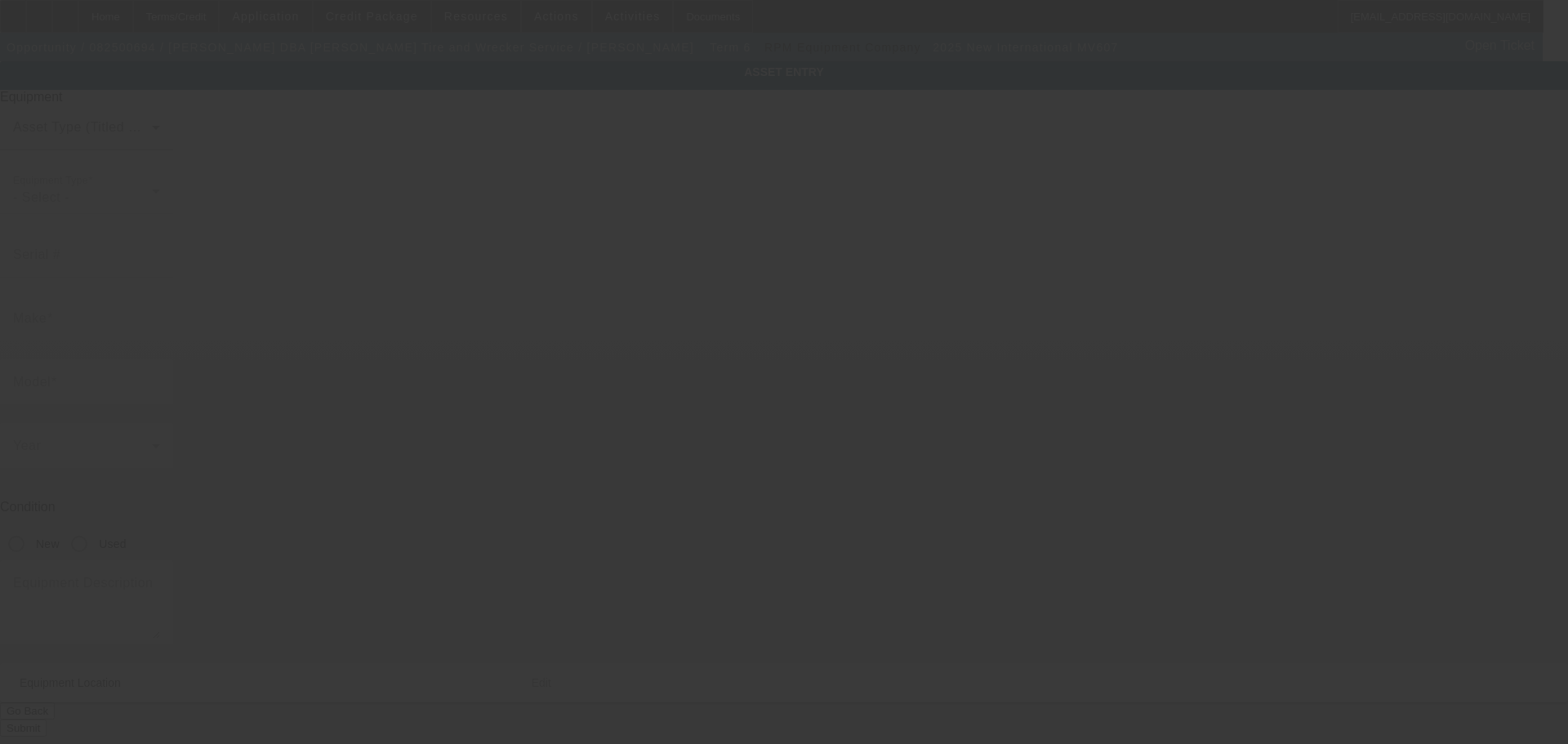
type input "[US_VEHICLE_IDENTIFICATION_NUMBER]"
type input "International"
type input "MV607"
radio input "true"
type textarea "with:"
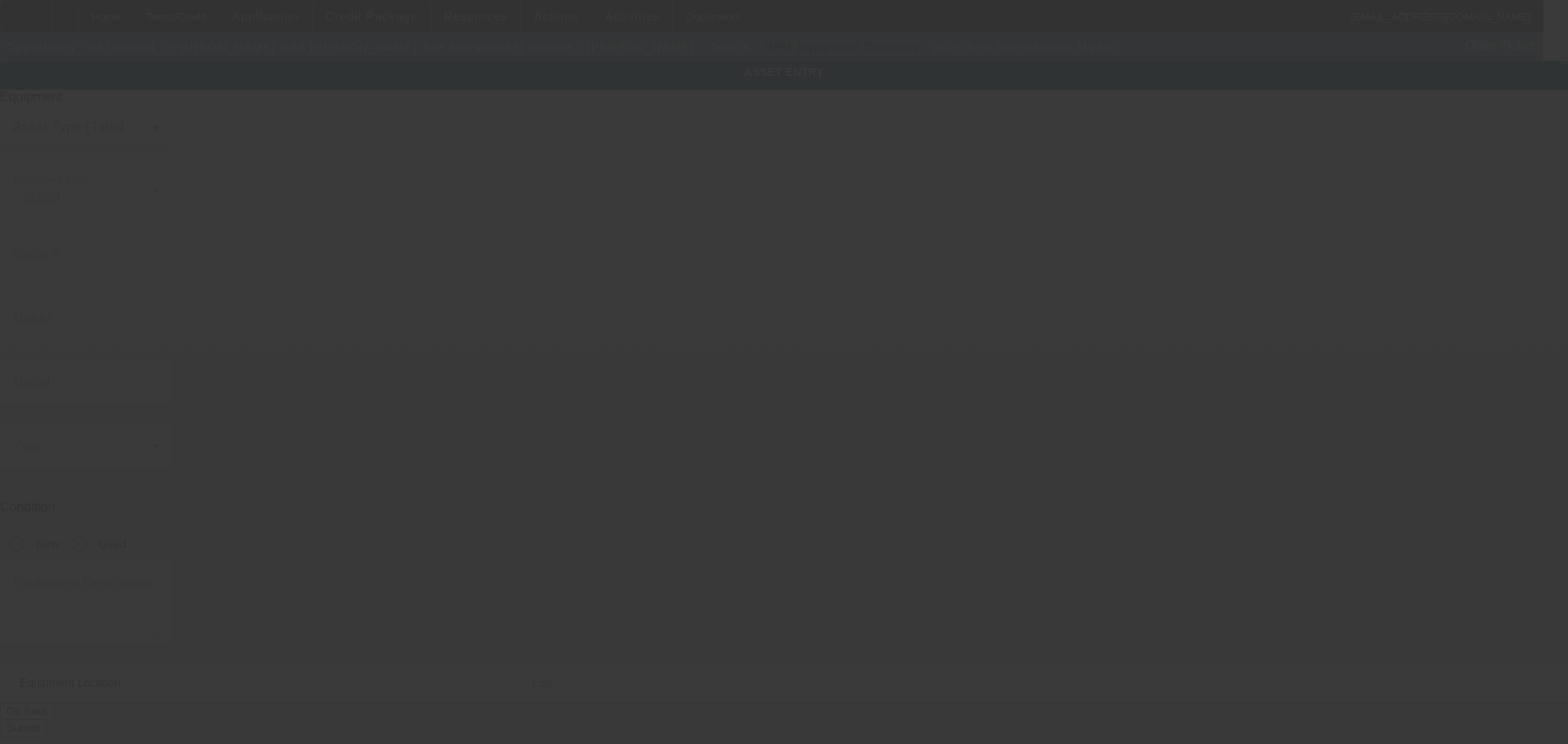
type input "[STREET_ADDRESS][PERSON_NAME]"
type input "Eagle Pass"
type input "78852"
type input "Maverick"
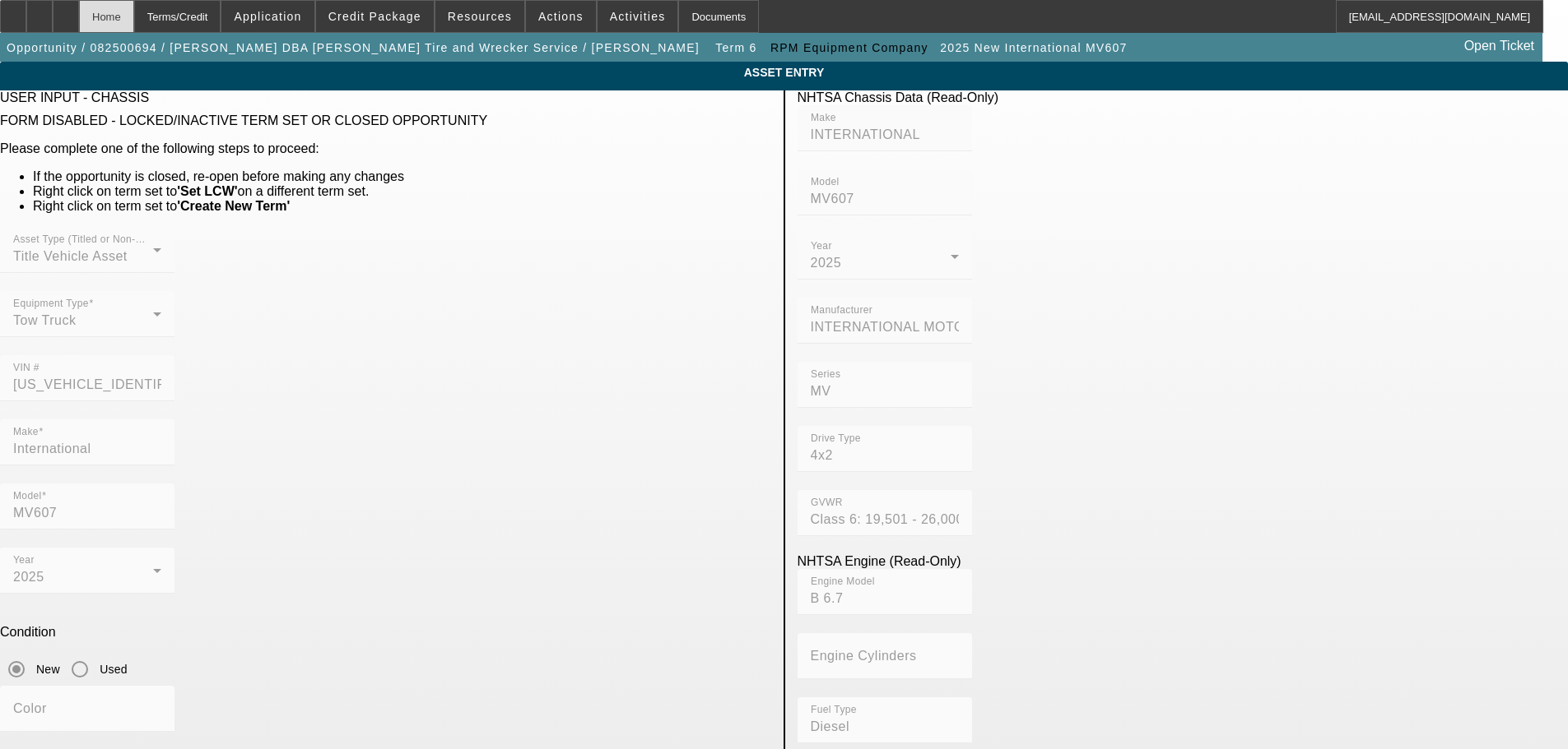
click at [134, 15] on div "Home" at bounding box center [106, 16] width 55 height 33
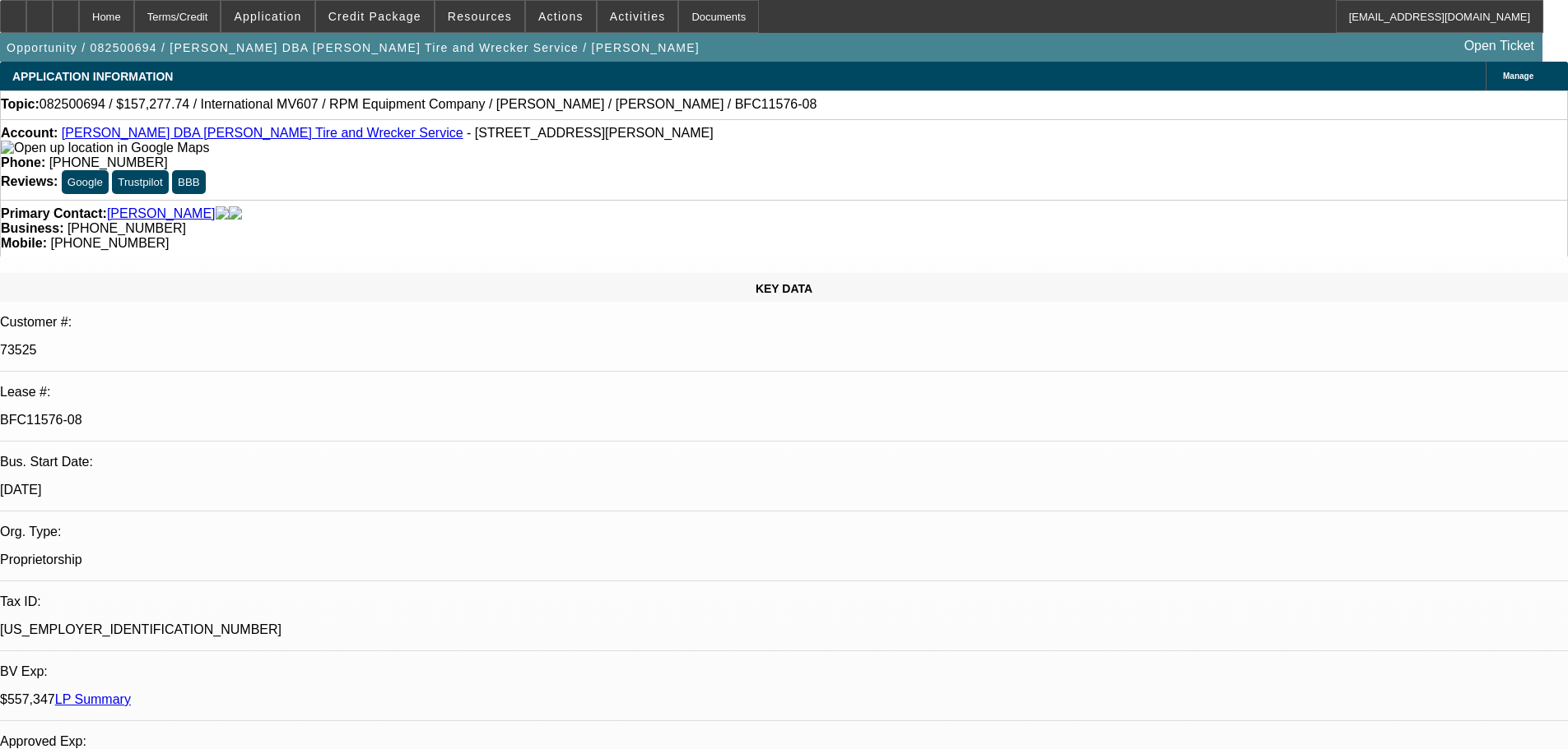
select select "0"
select select "2"
select select "0"
select select "6"
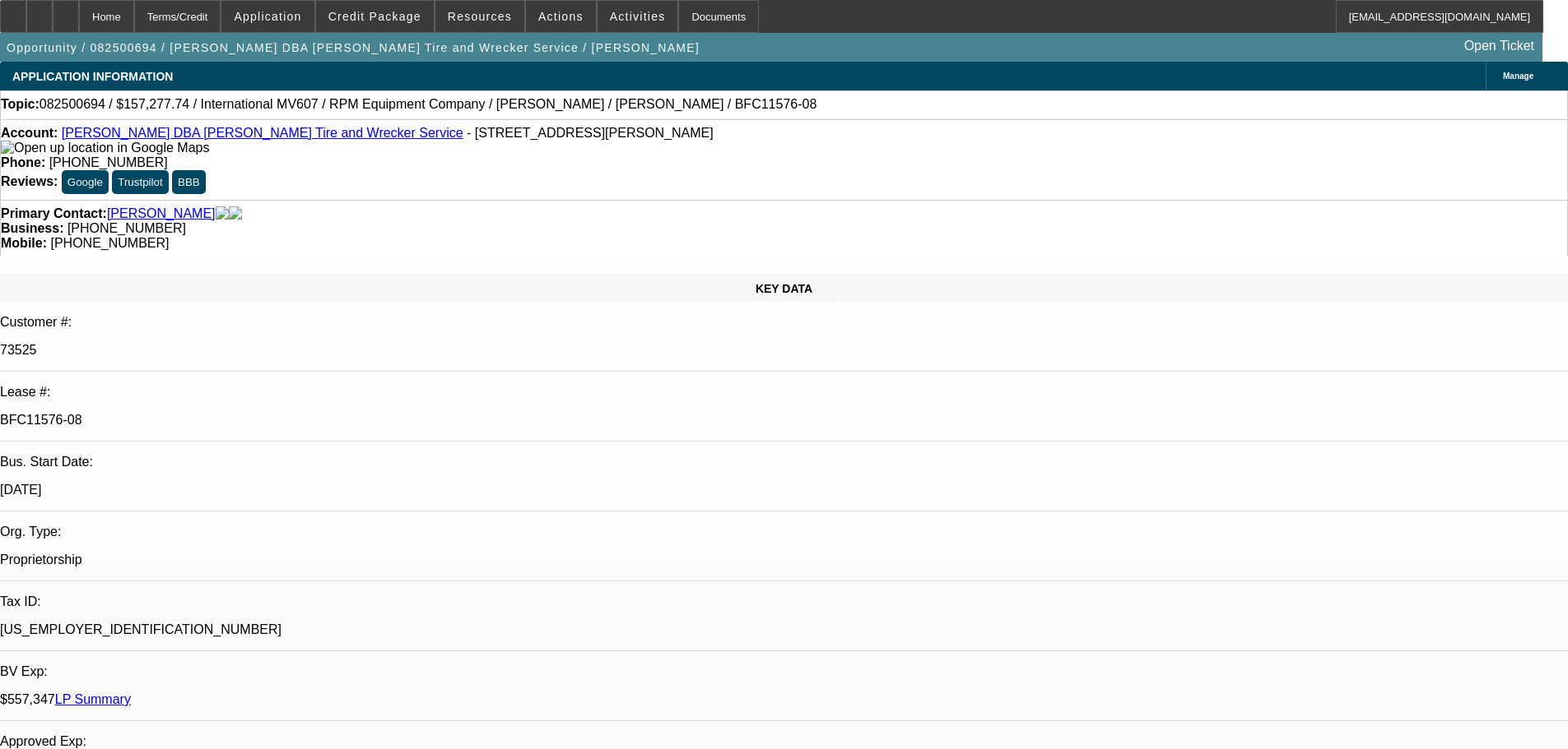
select select "0"
select select "2"
select select "0"
select select "6"
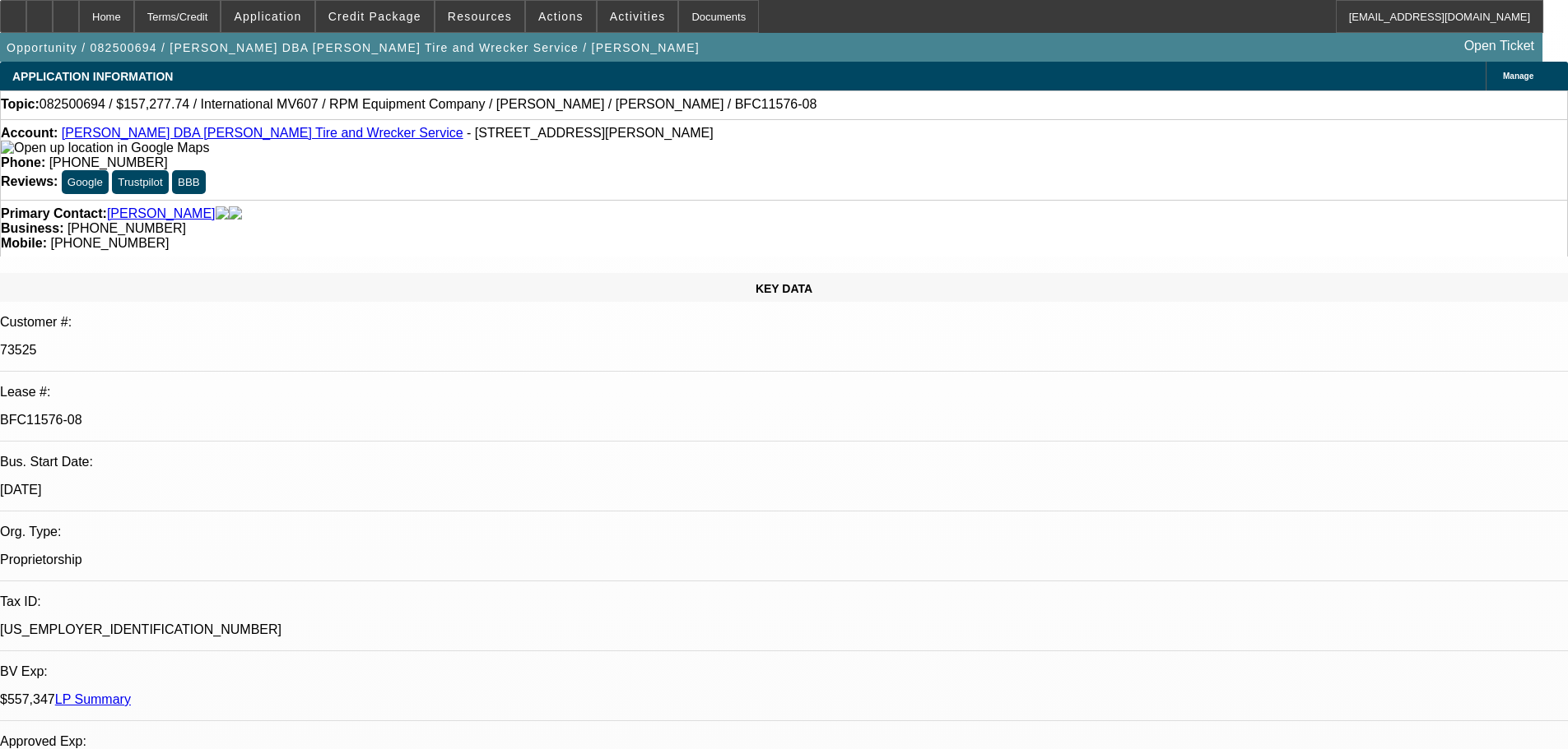
select select "0"
select select "2"
select select "0"
select select "6"
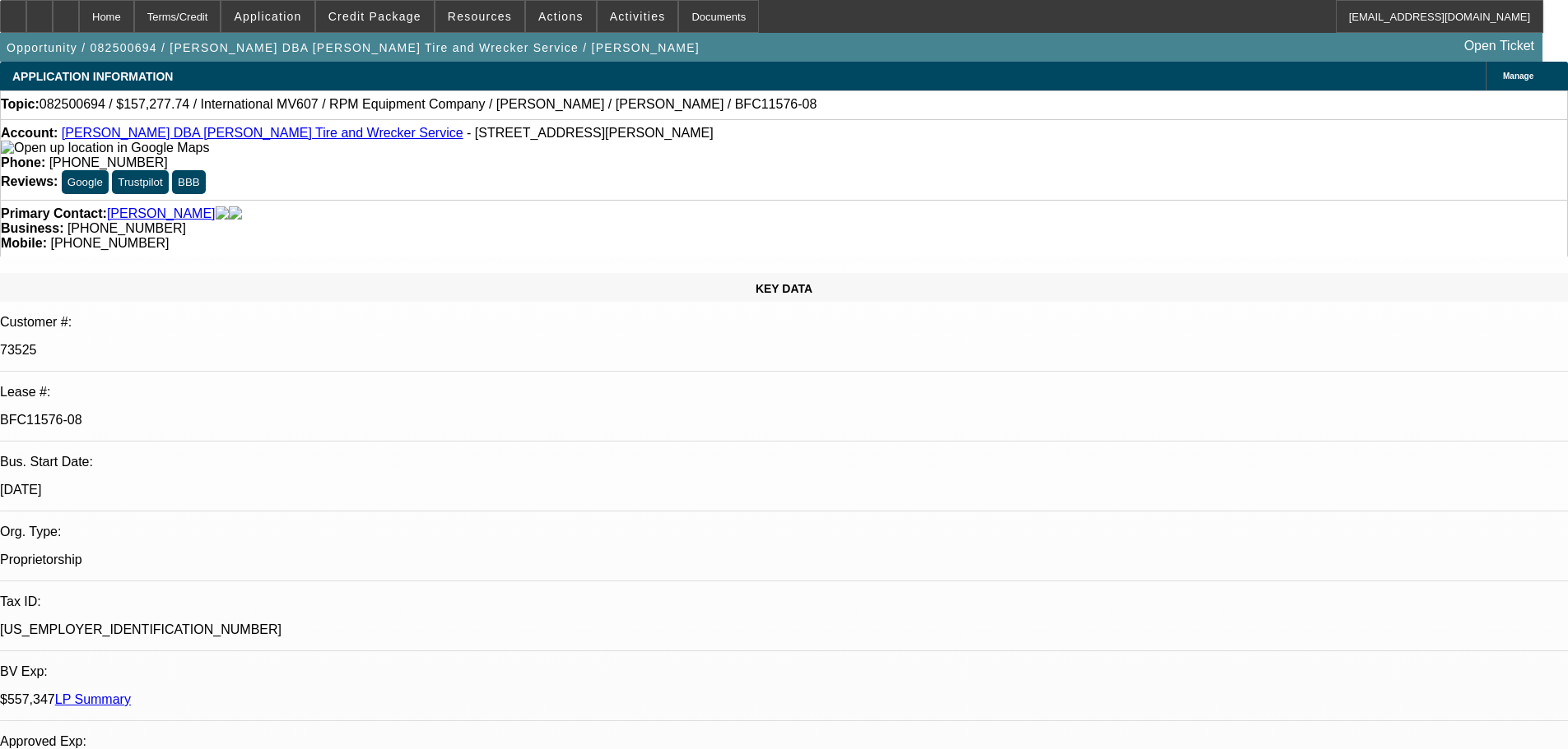
select select "0"
select select "2"
select select "0.1"
select select "4"
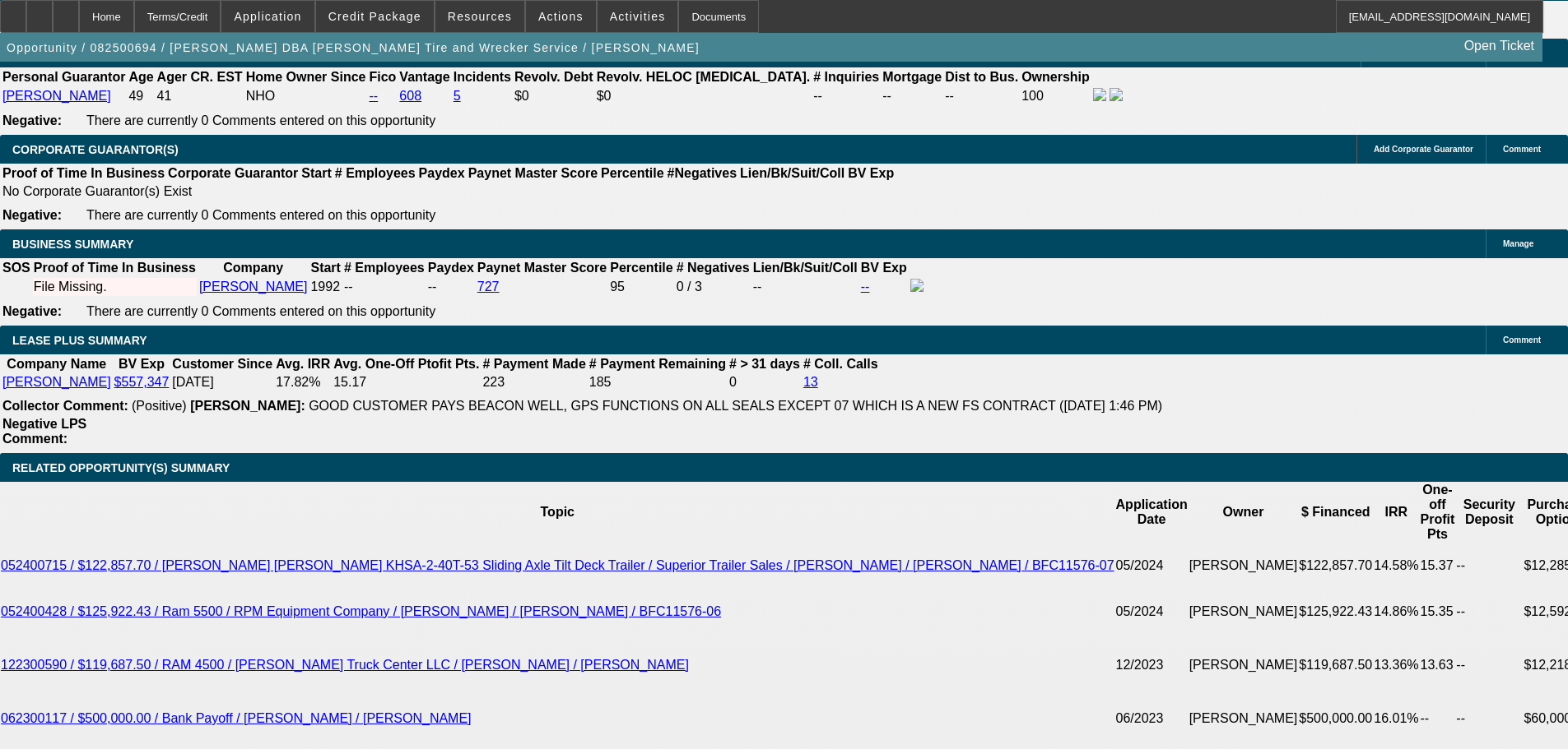
scroll to position [2632, 0]
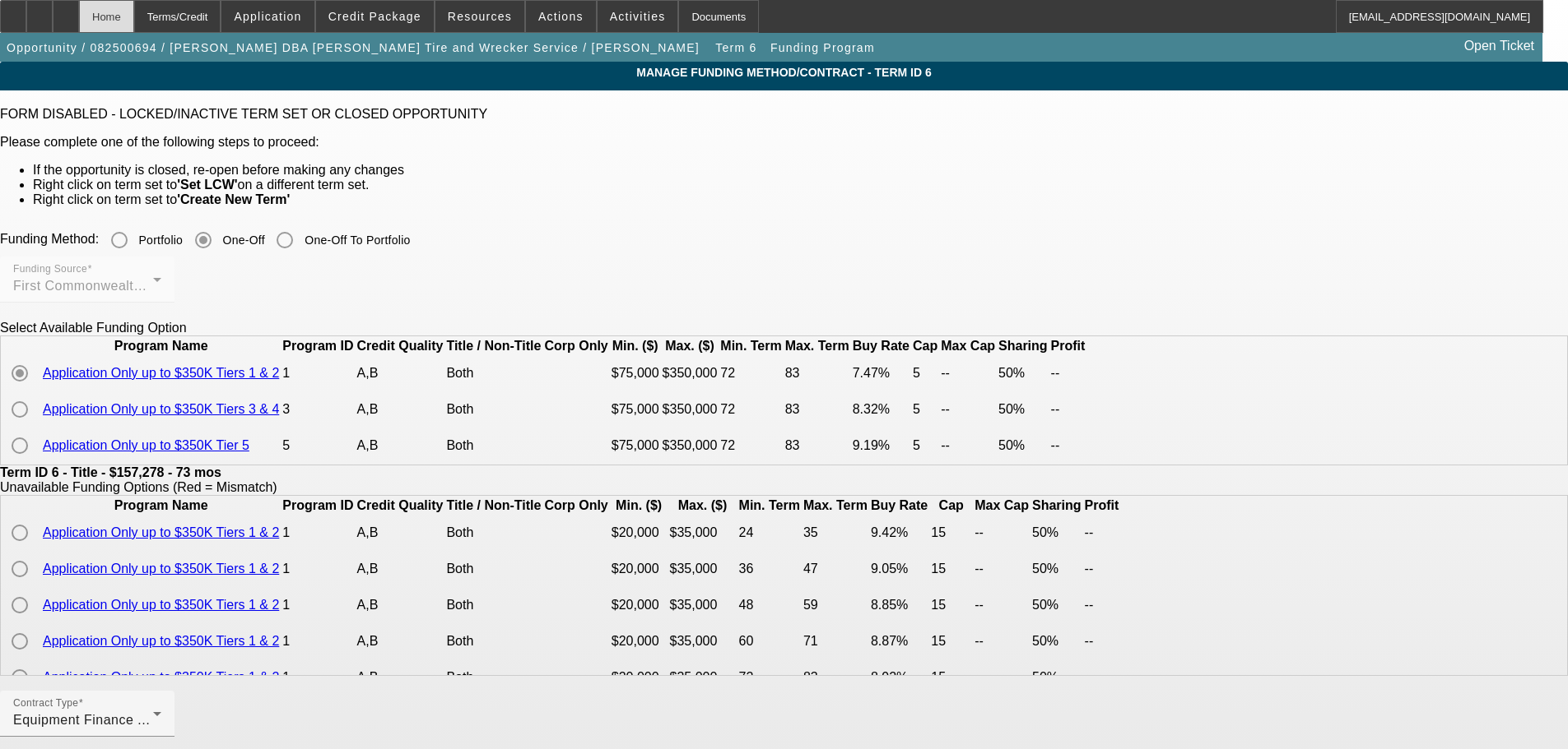
click at [134, 12] on div "Home" at bounding box center [106, 16] width 55 height 33
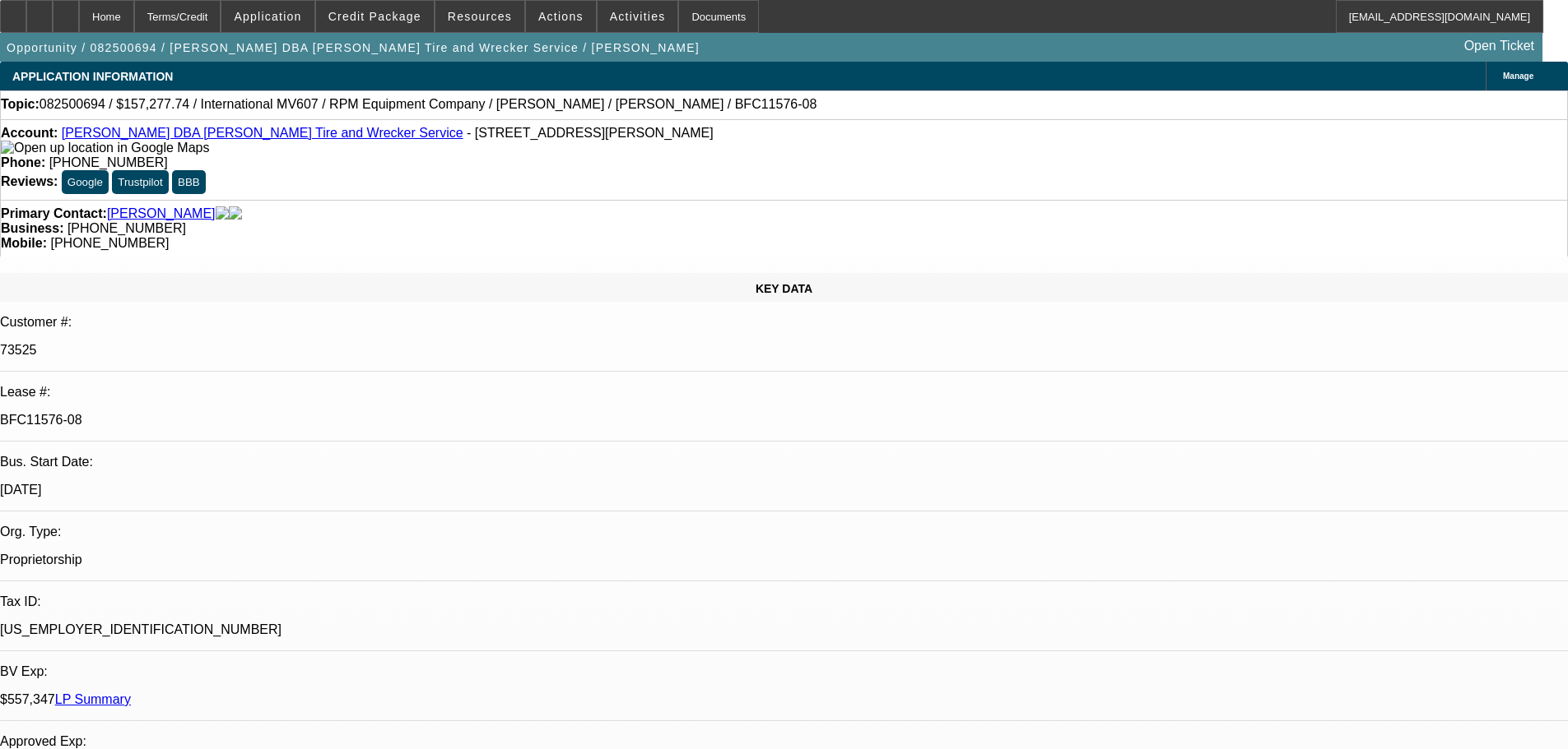
select select "0"
select select "2"
select select "0"
select select "6"
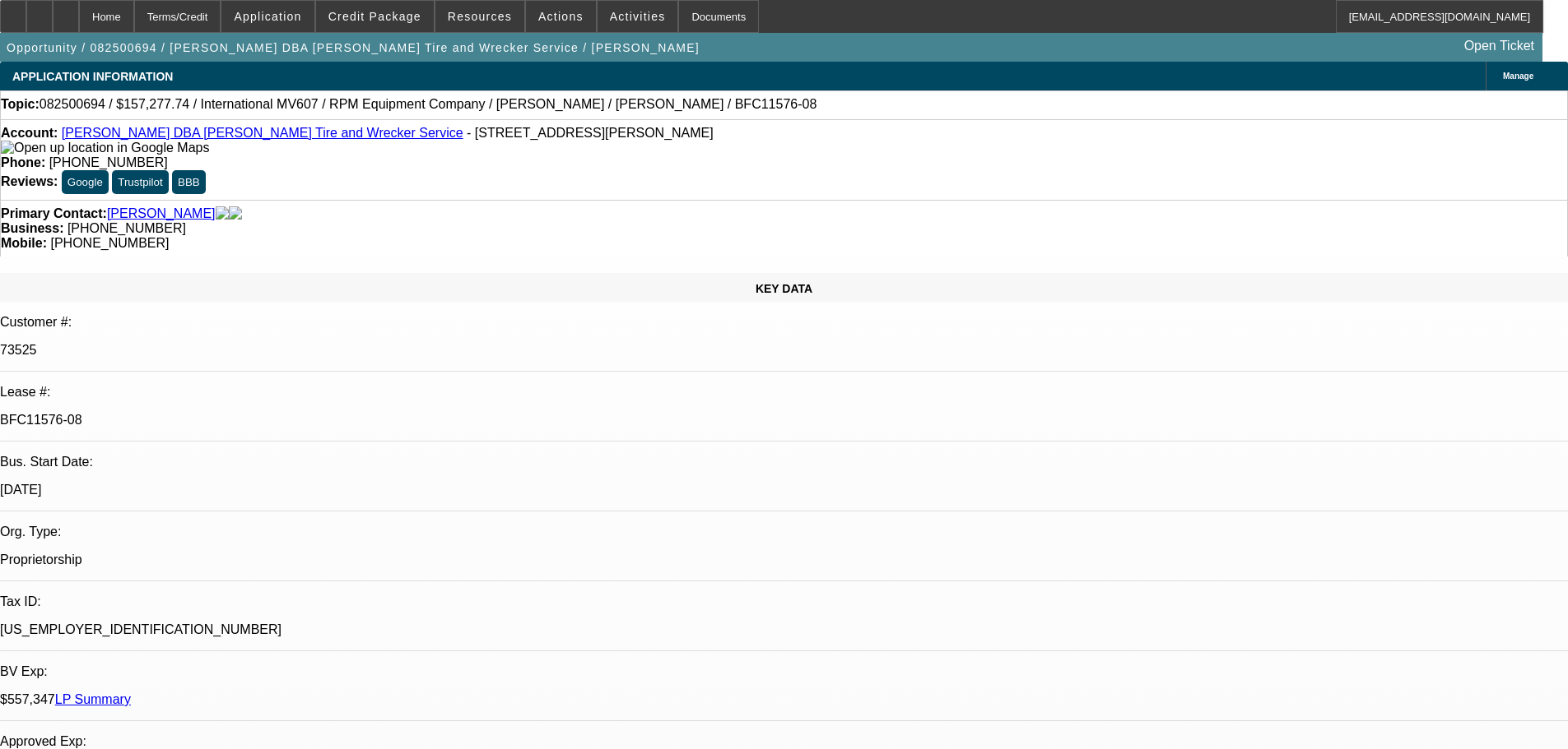
select select "0"
select select "2"
select select "0"
select select "6"
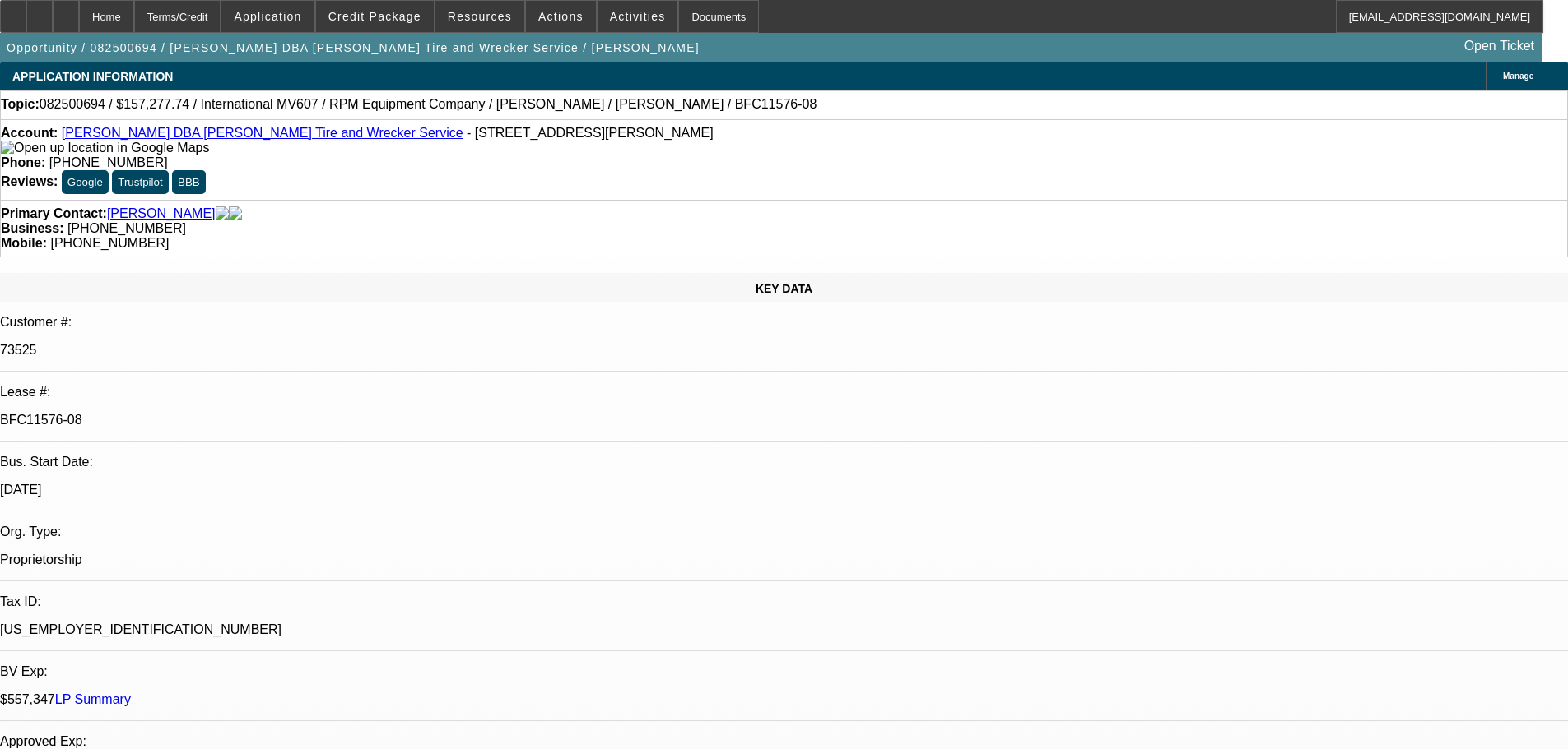
select select "0"
select select "2"
select select "0"
select select "6"
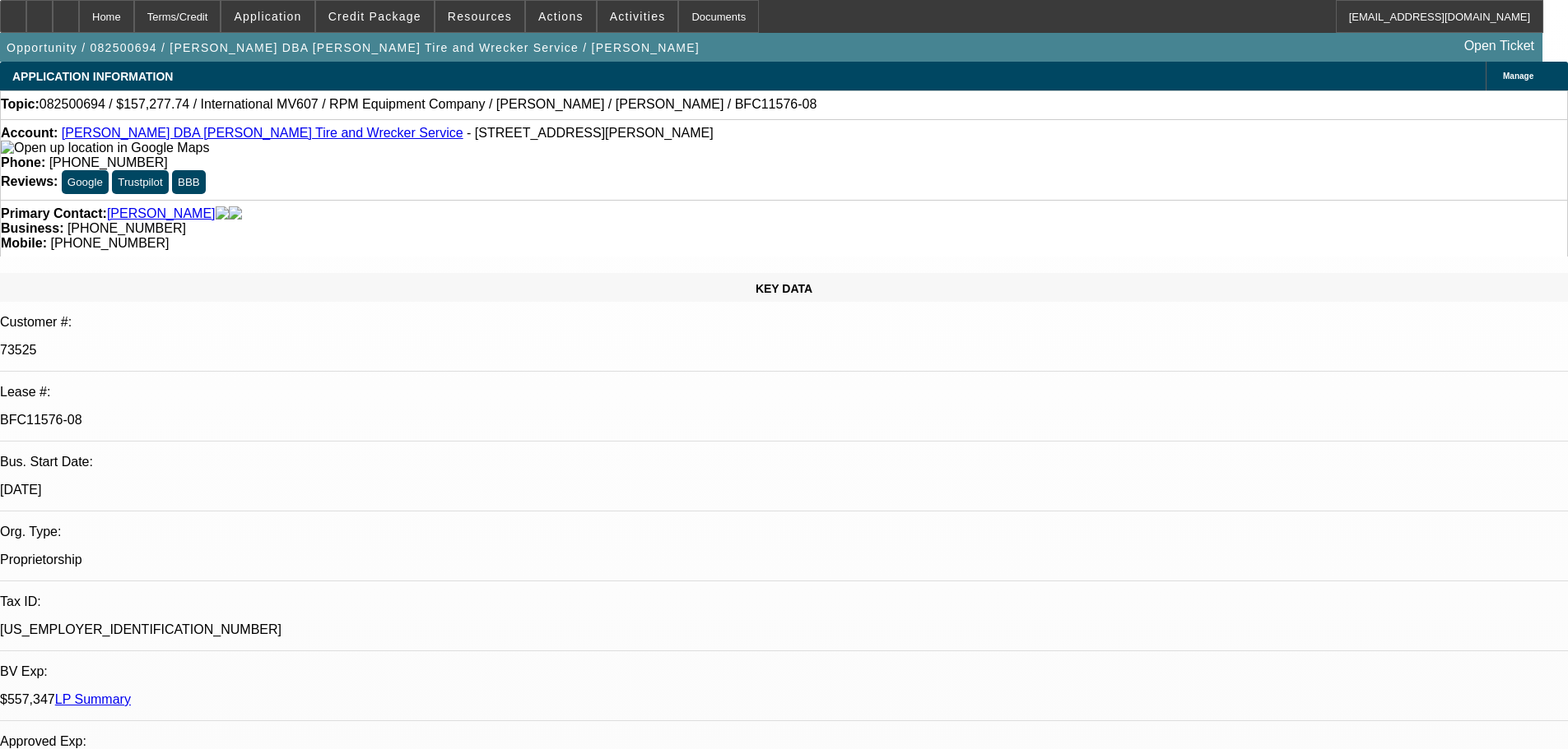
select select "0"
select select "2"
select select "0.1"
select select "4"
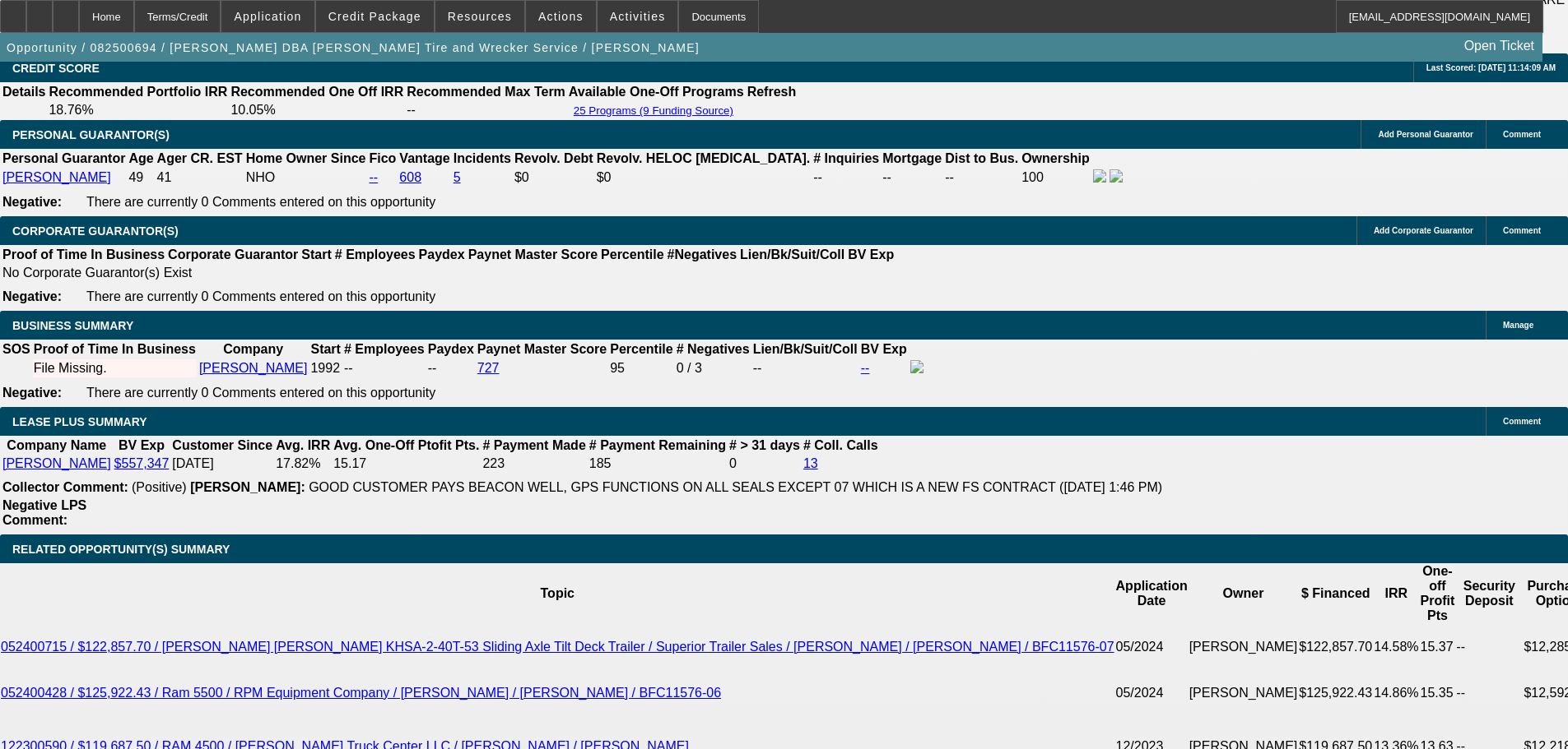
scroll to position [3044, 0]
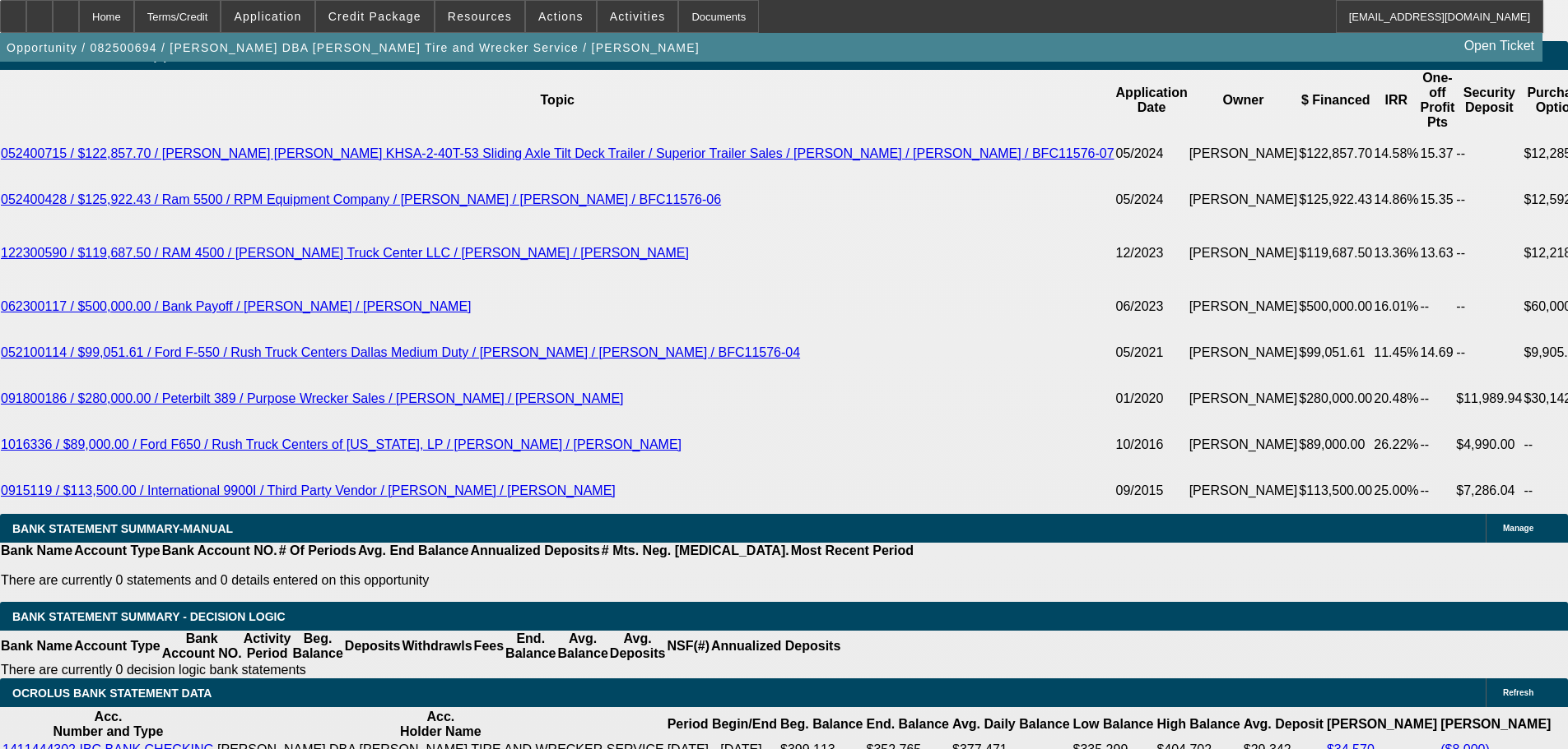
drag, startPoint x: 254, startPoint y: 266, endPoint x: 293, endPoint y: 266, distance: 39.0
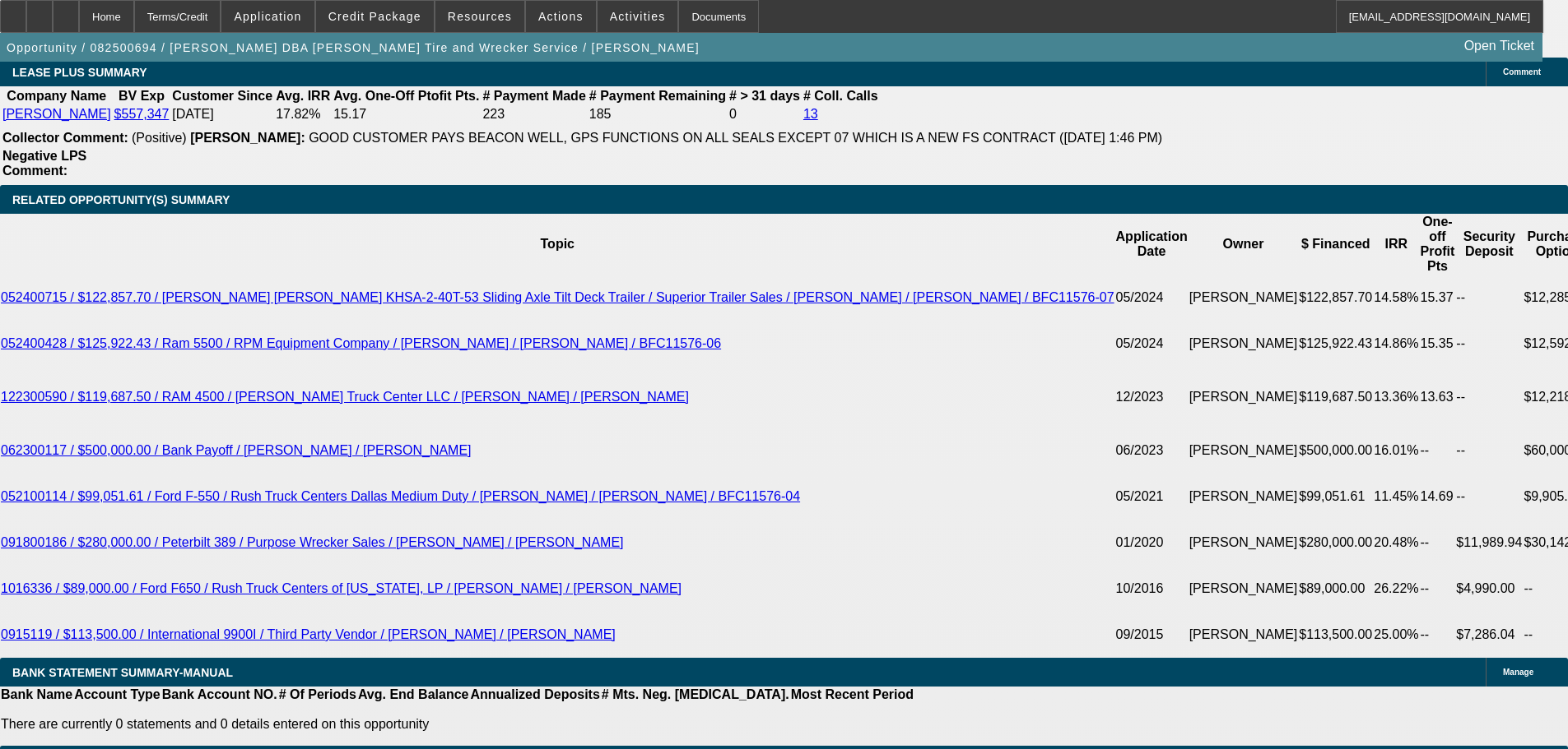
scroll to position [2797, 0]
